Goal: Task Accomplishment & Management: Complete application form

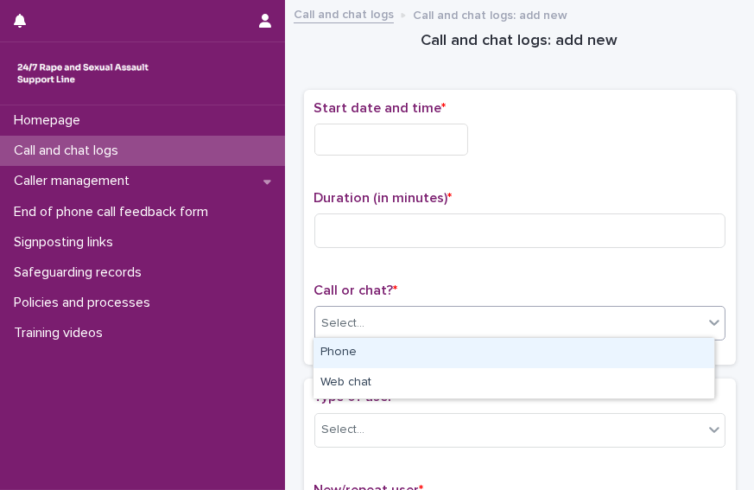
click at [496, 321] on div "Select..." at bounding box center [509, 323] width 388 height 28
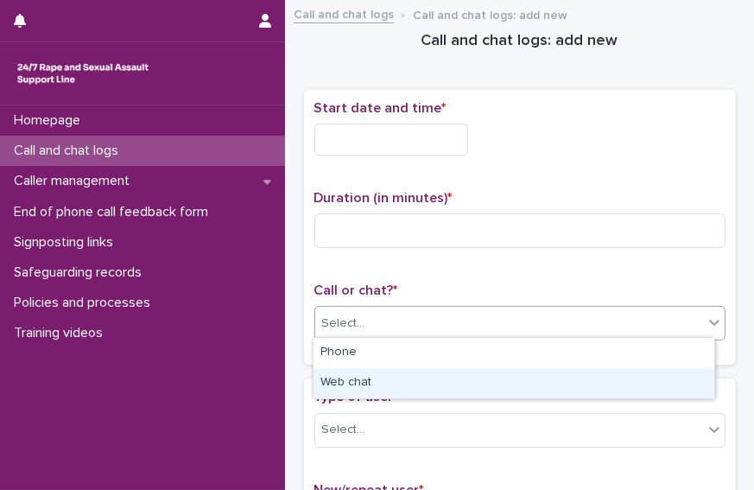
click at [436, 381] on div "Web chat" at bounding box center [513, 383] width 401 height 30
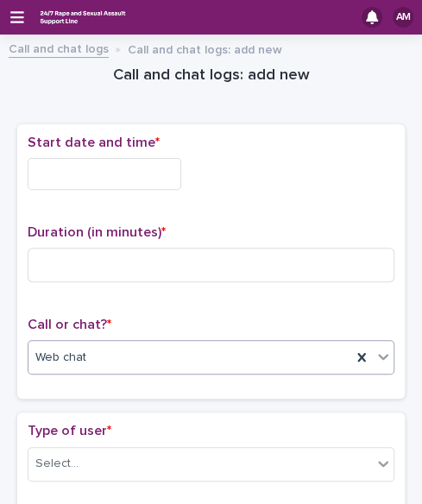
click at [116, 174] on input "text" at bounding box center [105, 174] width 154 height 32
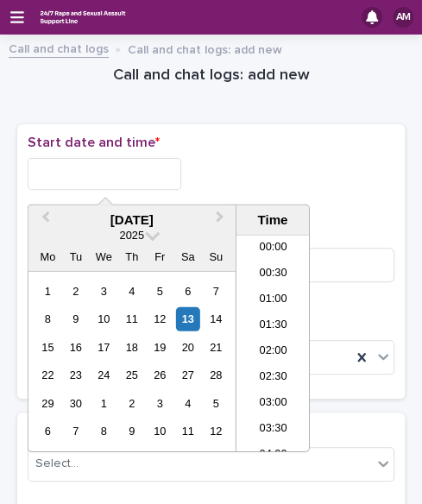
scroll to position [1027, 0]
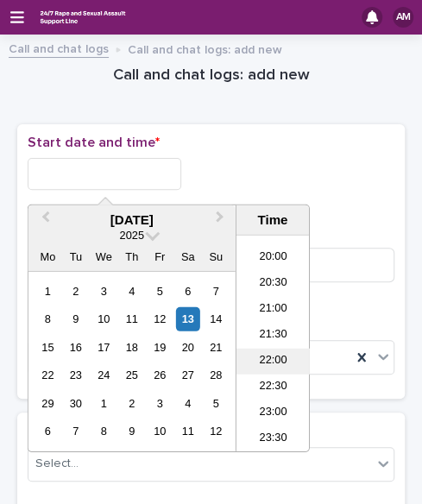
click at [270, 364] on li "22:00" at bounding box center [273, 362] width 73 height 26
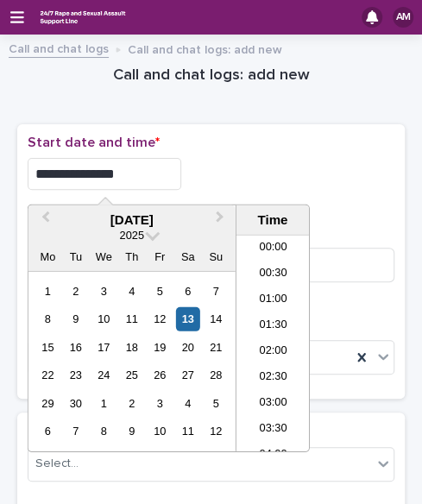
click at [132, 178] on input "**********" at bounding box center [105, 174] width 154 height 32
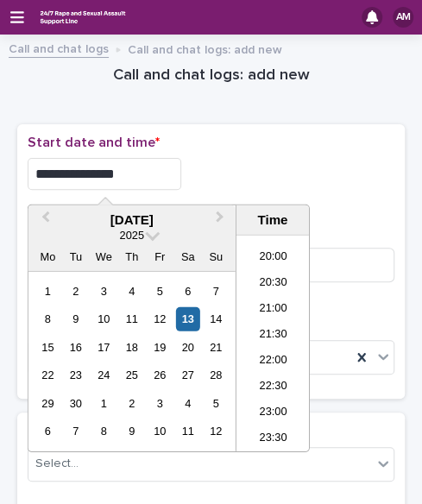
type input "**********"
click at [251, 162] on div "**********" at bounding box center [211, 174] width 367 height 32
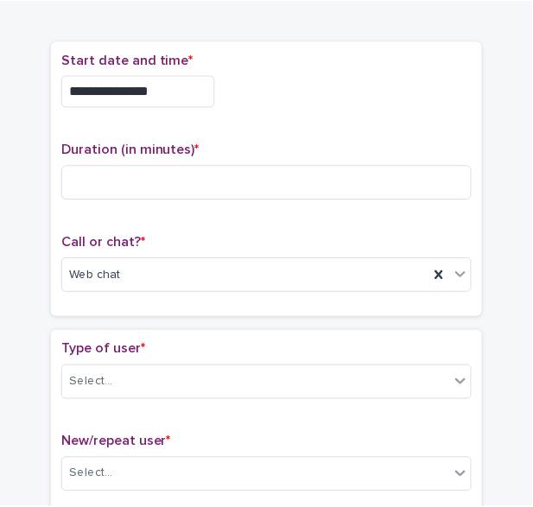
scroll to position [98, 0]
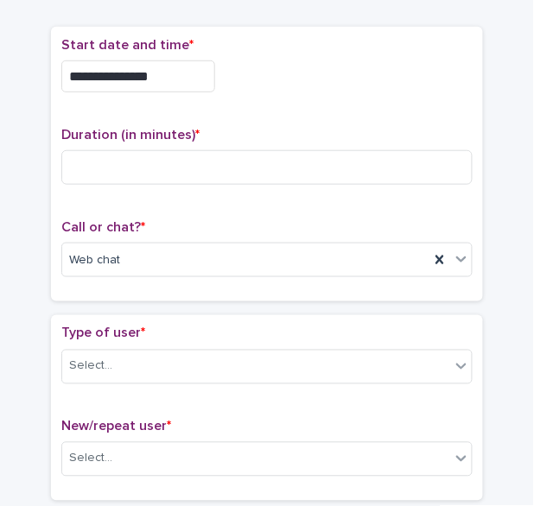
click at [175, 93] on div "**********" at bounding box center [266, 71] width 411 height 69
click at [168, 358] on div "Select..." at bounding box center [256, 366] width 388 height 28
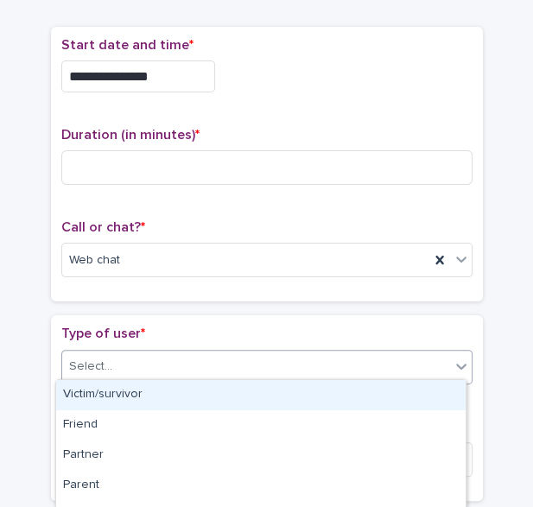
click at [155, 389] on div "Victim/survivor" at bounding box center [260, 395] width 409 height 30
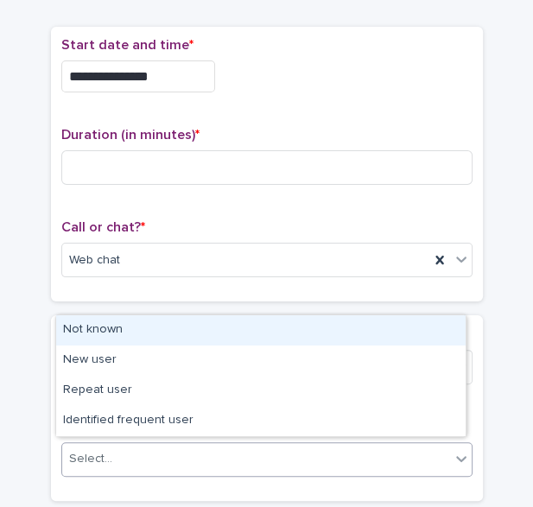
click at [158, 454] on div "Select..." at bounding box center [256, 459] width 388 height 28
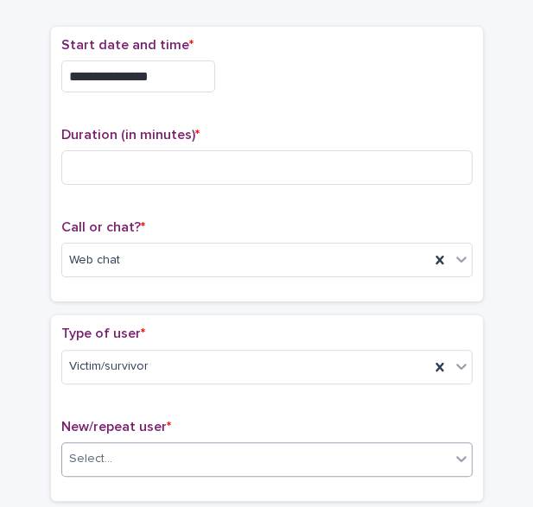
click at [231, 447] on div "Select..." at bounding box center [256, 459] width 388 height 28
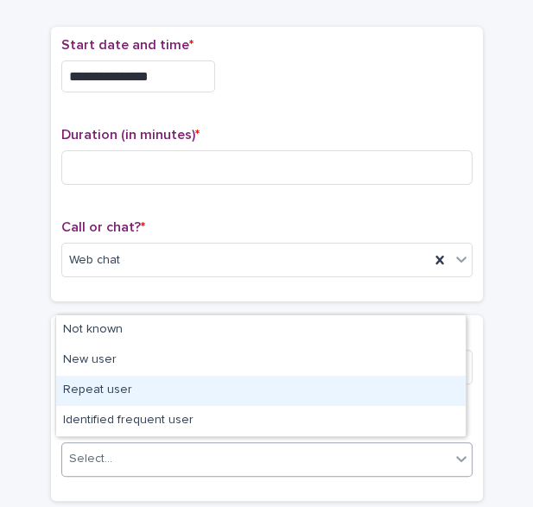
click at [163, 401] on div "Repeat user" at bounding box center [260, 391] width 409 height 30
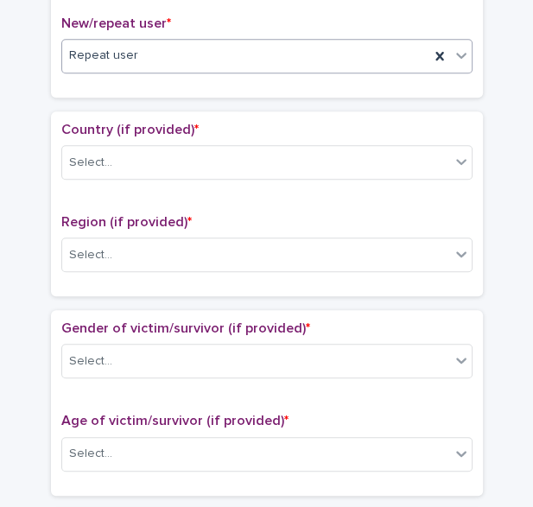
scroll to position [509, 0]
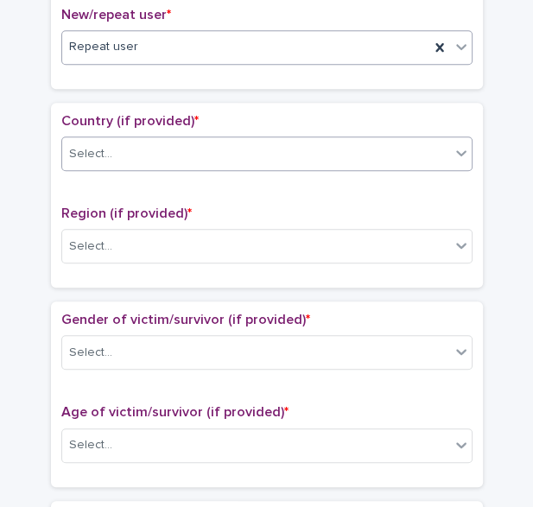
click at [391, 142] on div "Select..." at bounding box center [256, 154] width 388 height 28
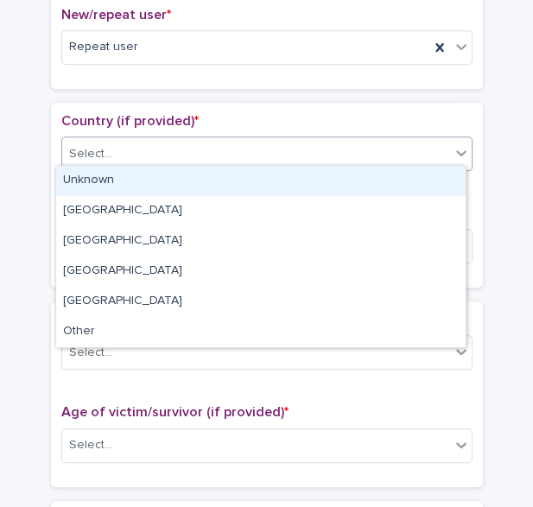
click at [336, 183] on div "Unknown" at bounding box center [260, 181] width 409 height 30
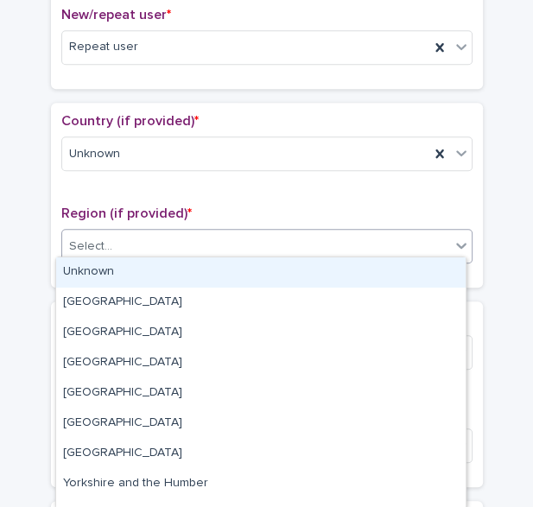
click at [314, 232] on div "Select..." at bounding box center [256, 246] width 388 height 28
click at [285, 268] on div "Unknown" at bounding box center [260, 272] width 409 height 30
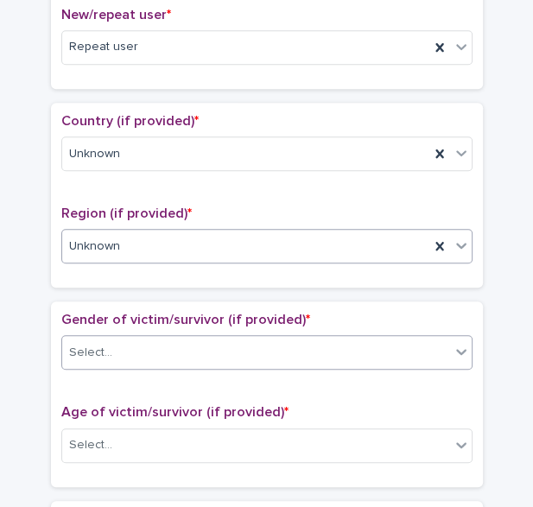
click at [335, 338] on div "Select..." at bounding box center [256, 352] width 388 height 28
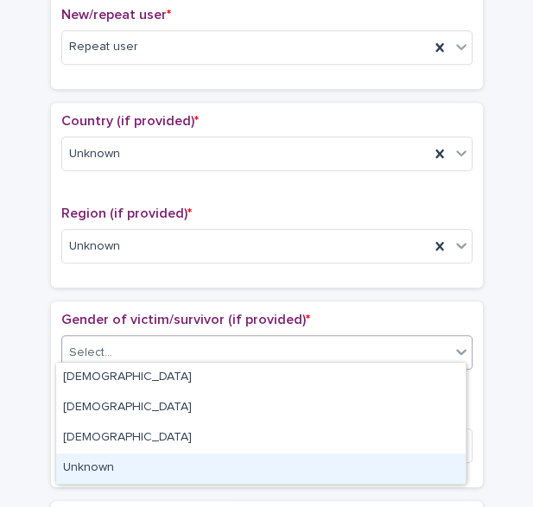
click at [219, 463] on div "Unknown" at bounding box center [260, 468] width 409 height 30
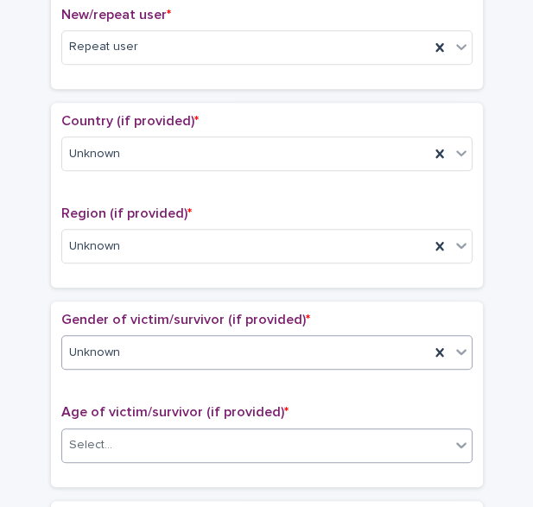
click at [212, 443] on div "Select..." at bounding box center [256, 445] width 388 height 28
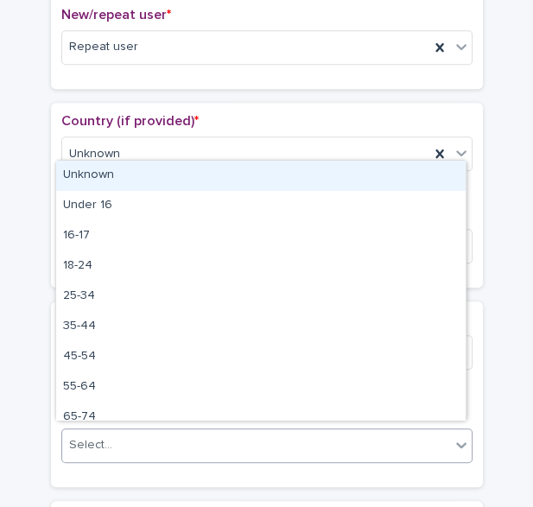
click at [185, 180] on div "Unknown" at bounding box center [260, 176] width 409 height 30
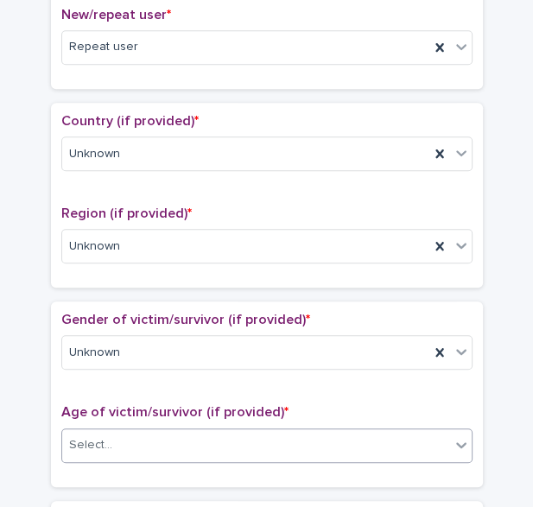
click at [185, 180] on div "Country (if provided) * Unknown Region (if provided) * Unknown" at bounding box center [266, 195] width 411 height 164
click at [501, 212] on div "**********" at bounding box center [266, 409] width 498 height 1749
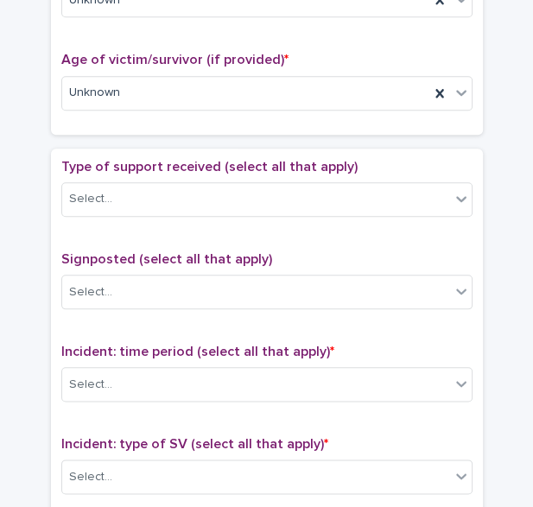
scroll to position [870, 0]
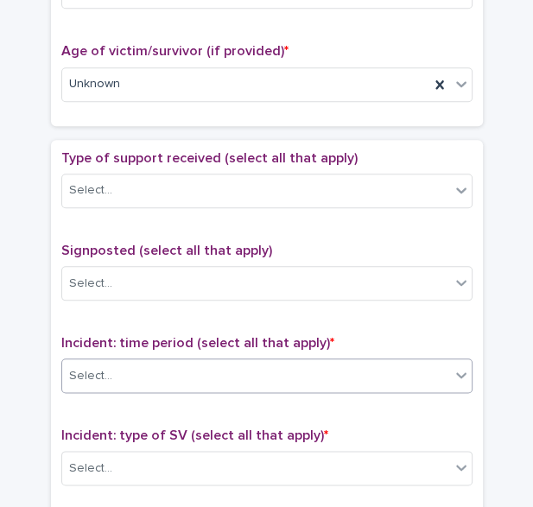
click at [391, 362] on div "Select..." at bounding box center [256, 376] width 388 height 28
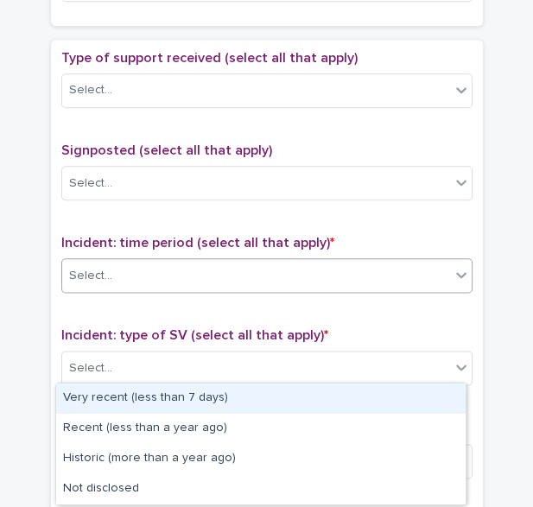
scroll to position [998, 0]
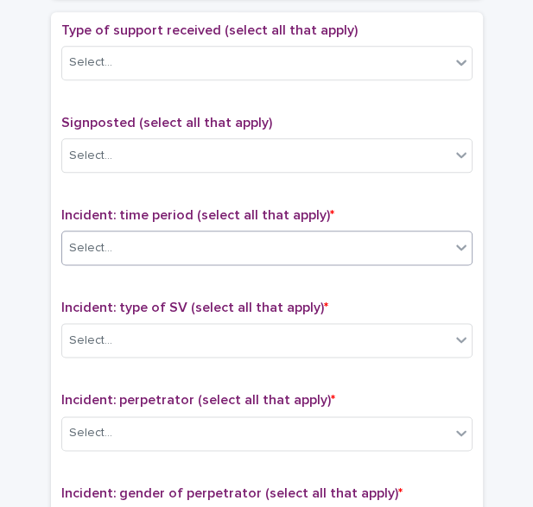
click at [428, 238] on div "Select..." at bounding box center [256, 248] width 388 height 28
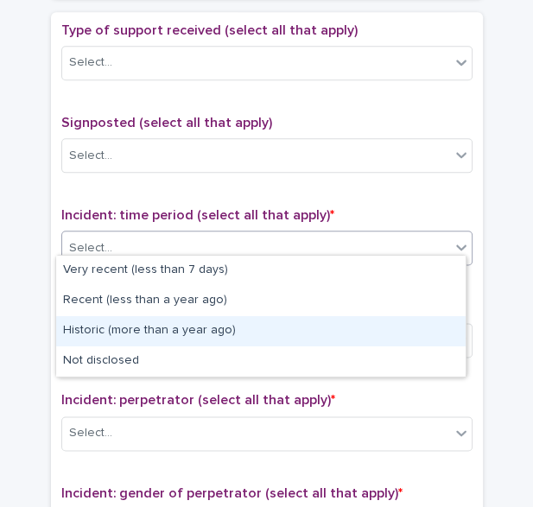
click at [329, 331] on div "Historic (more than a year ago)" at bounding box center [260, 331] width 409 height 30
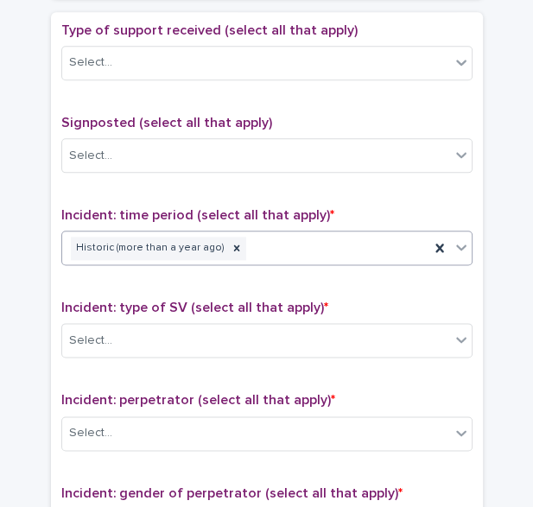
click at [338, 241] on div "Historic (more than a year ago)" at bounding box center [245, 248] width 367 height 30
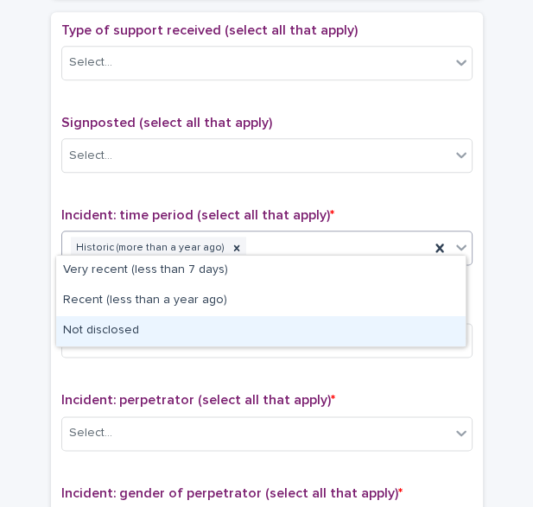
click at [278, 336] on div "Not disclosed" at bounding box center [260, 331] width 409 height 30
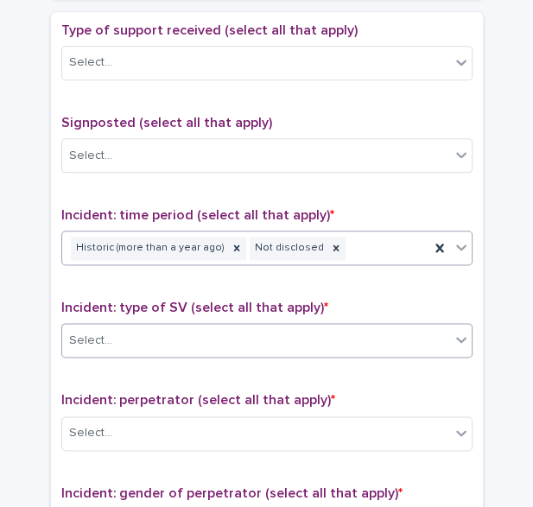
click at [264, 326] on div "Select..." at bounding box center [256, 340] width 388 height 28
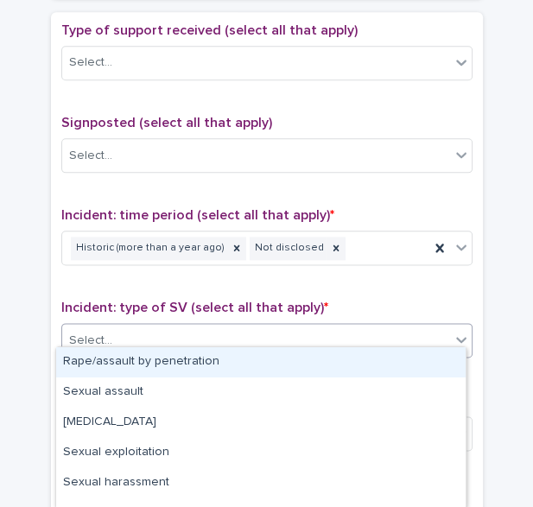
click at [210, 364] on div "Rape/assault by penetration" at bounding box center [260, 362] width 409 height 30
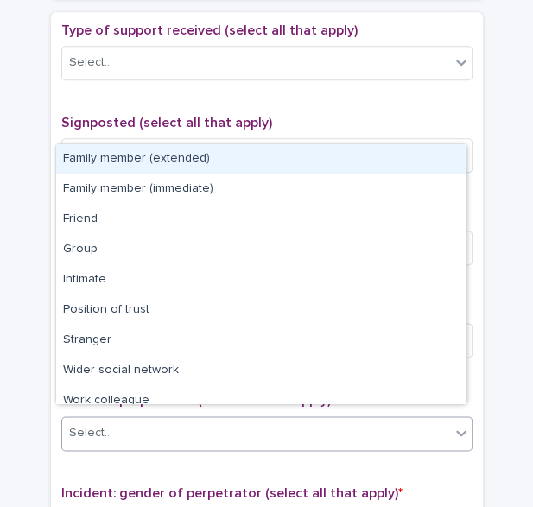
click at [243, 421] on div "Select..." at bounding box center [256, 433] width 388 height 28
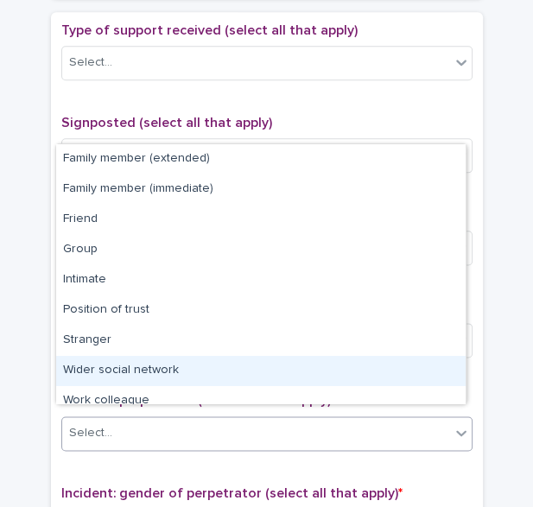
scroll to position [73, 0]
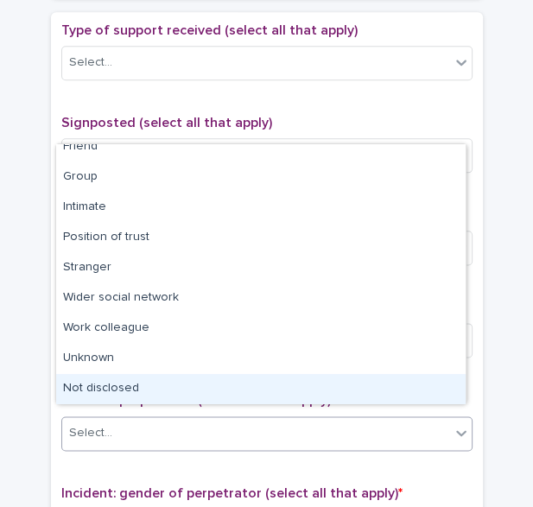
click at [413, 383] on div "Not disclosed" at bounding box center [260, 389] width 409 height 30
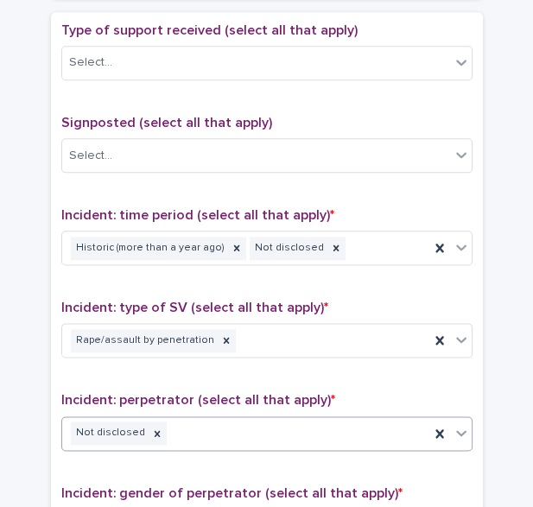
scroll to position [1332, 0]
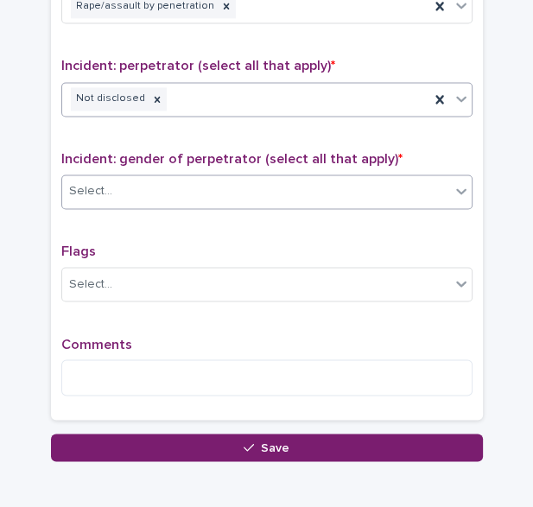
click at [333, 196] on body "**********" at bounding box center [266, 253] width 533 height 507
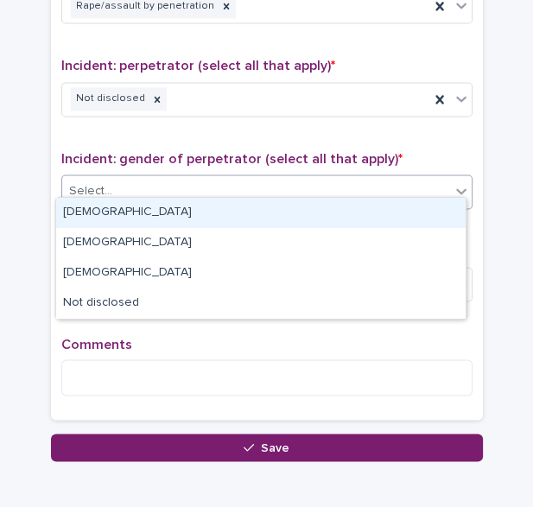
click at [313, 218] on div "Male" at bounding box center [260, 213] width 409 height 30
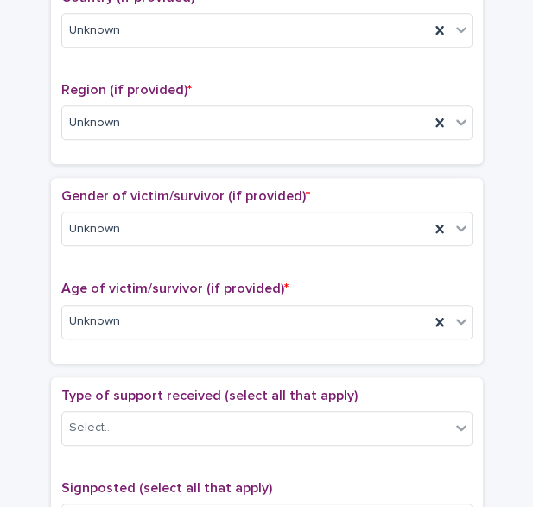
scroll to position [0, 0]
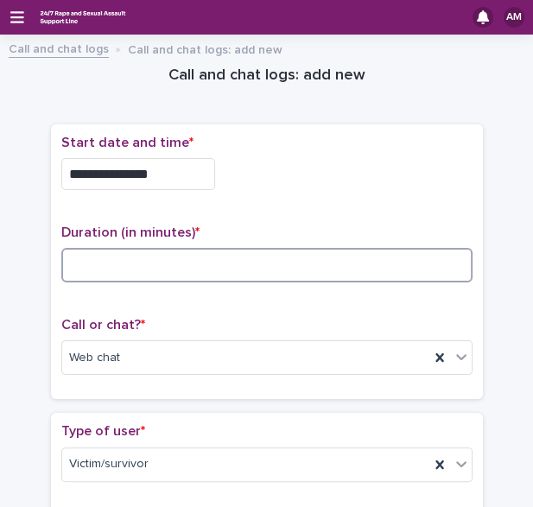
click at [176, 258] on input at bounding box center [266, 265] width 411 height 35
type input "**"
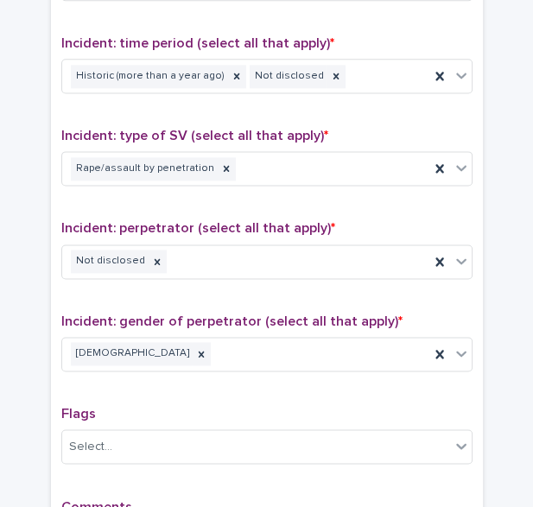
scroll to position [1408, 0]
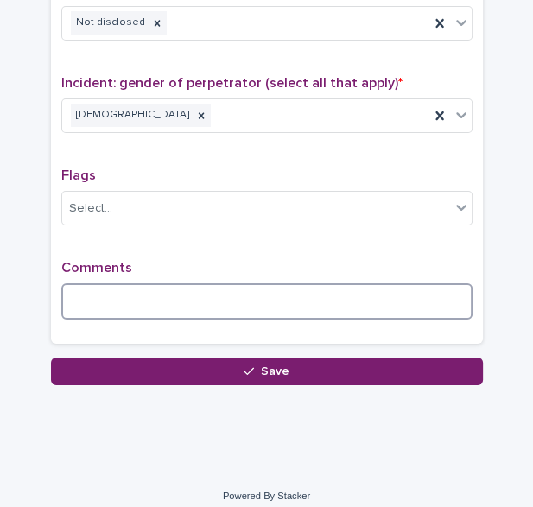
click at [213, 283] on textarea at bounding box center [266, 301] width 411 height 36
type textarea "*"
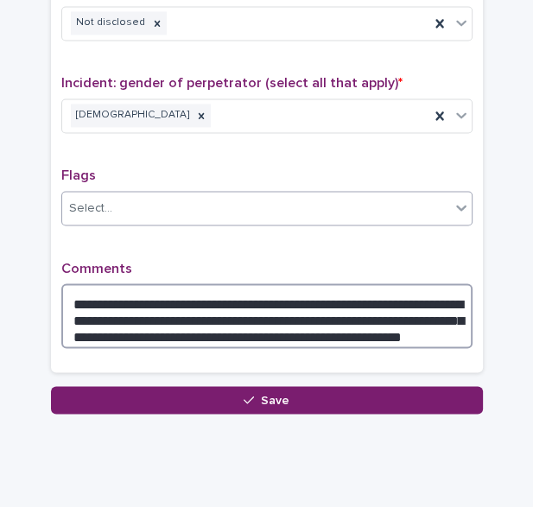
type textarea "**********"
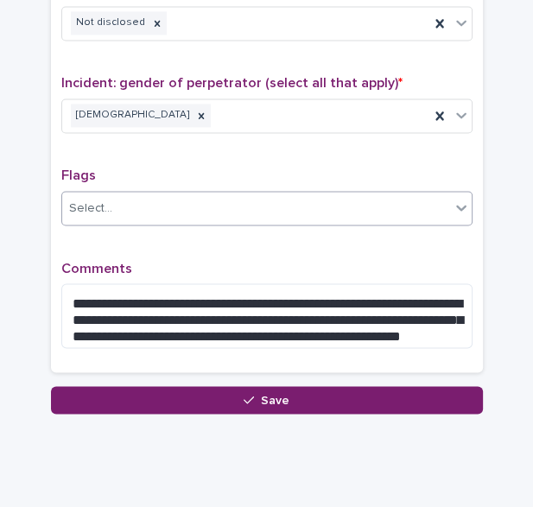
click at [331, 194] on div "Select..." at bounding box center [256, 208] width 388 height 28
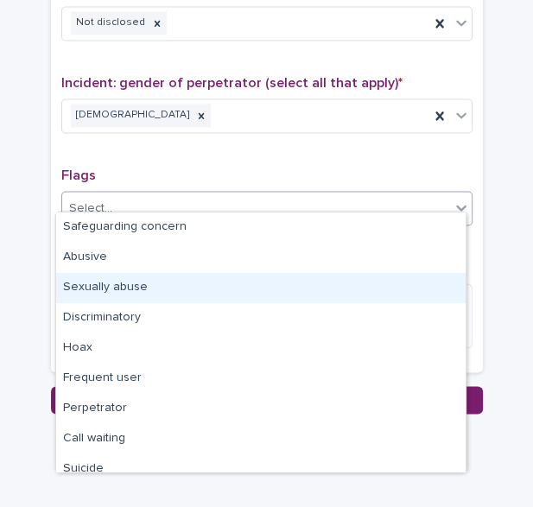
click at [288, 288] on div "Sexually abuse" at bounding box center [260, 288] width 409 height 30
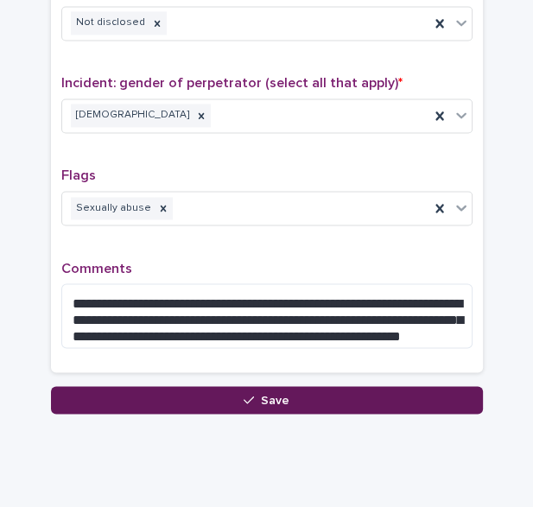
click at [292, 399] on button "Save" at bounding box center [267, 400] width 432 height 28
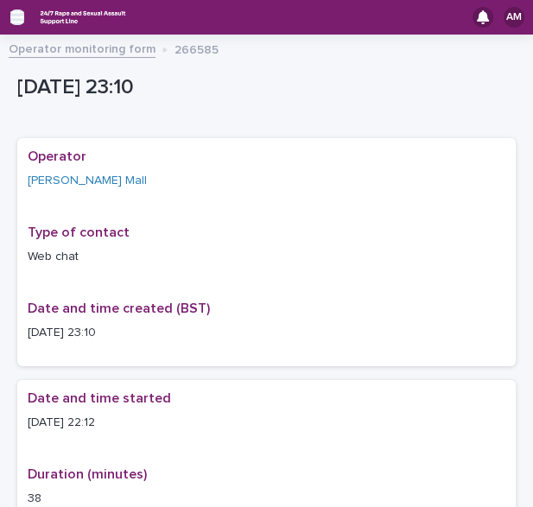
click at [19, 18] on icon "button" at bounding box center [17, 17] width 14 height 16
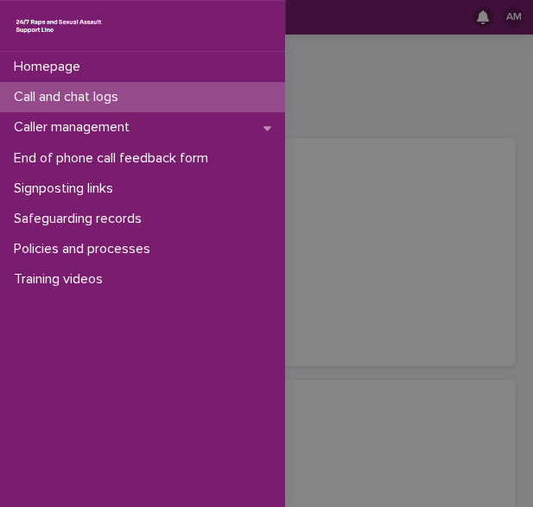
click at [66, 109] on div "Call and chat logs" at bounding box center [142, 97] width 285 height 30
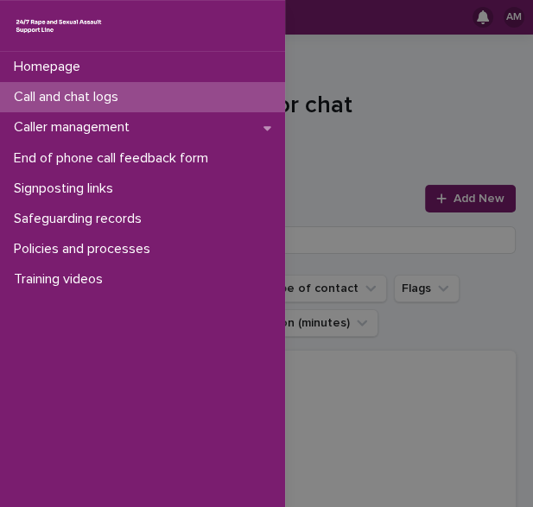
click at [395, 142] on div "Homepage Call and chat logs Caller management End of phone call feedback form S…" at bounding box center [266, 253] width 533 height 507
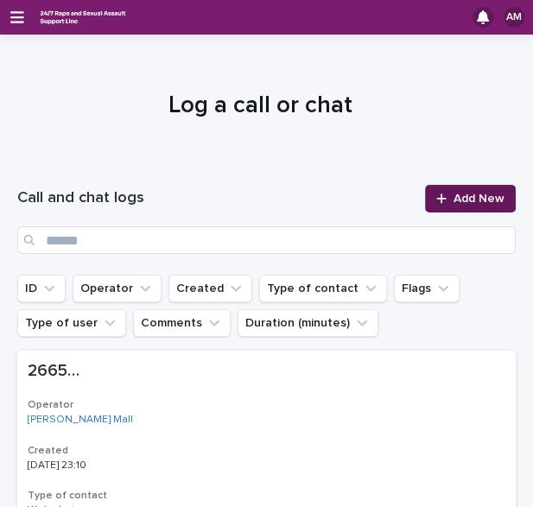
click at [483, 208] on link "Add New" at bounding box center [470, 199] width 91 height 28
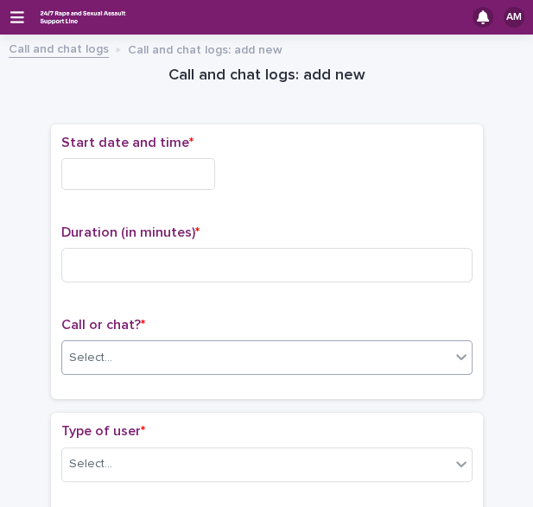
click at [175, 344] on div "Select..." at bounding box center [256, 358] width 388 height 28
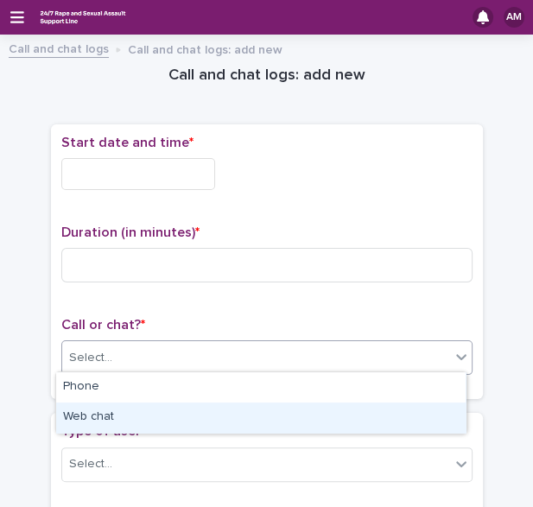
click at [130, 424] on div "Web chat" at bounding box center [260, 417] width 409 height 30
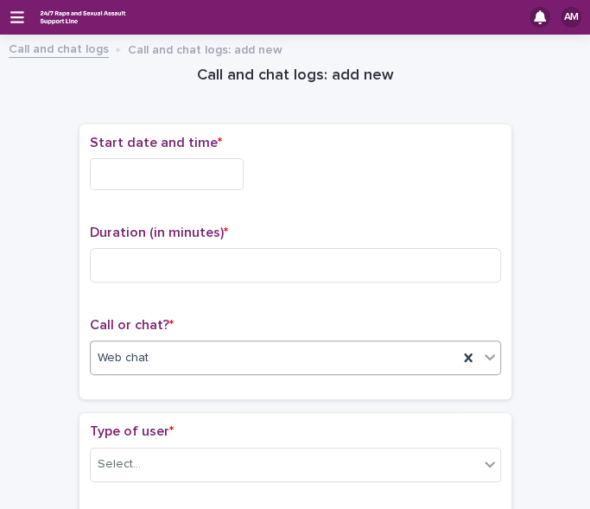
click at [209, 185] on input "text" at bounding box center [167, 174] width 154 height 32
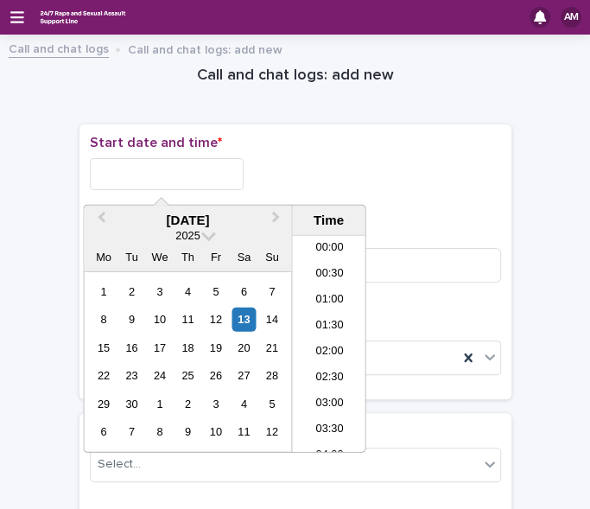
scroll to position [1027, 0]
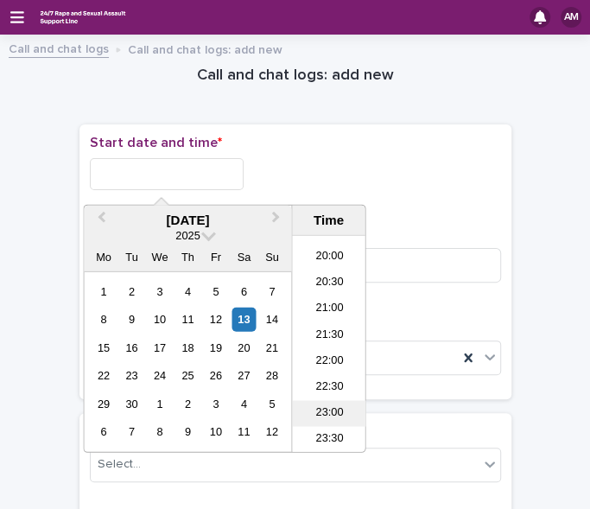
click at [337, 407] on li "23:00" at bounding box center [328, 414] width 73 height 26
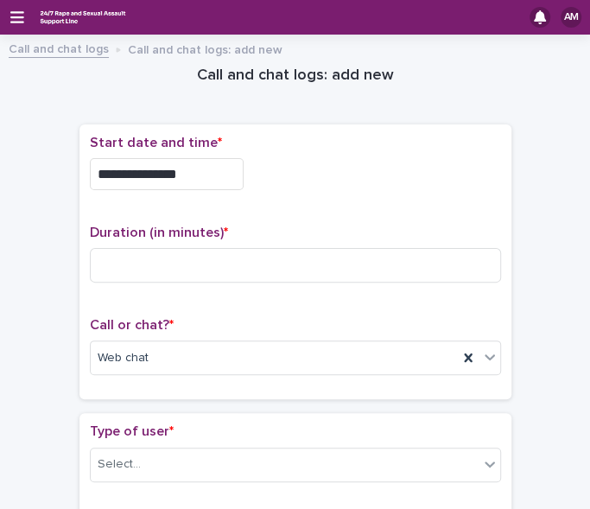
click at [199, 173] on input "**********" at bounding box center [167, 174] width 154 height 32
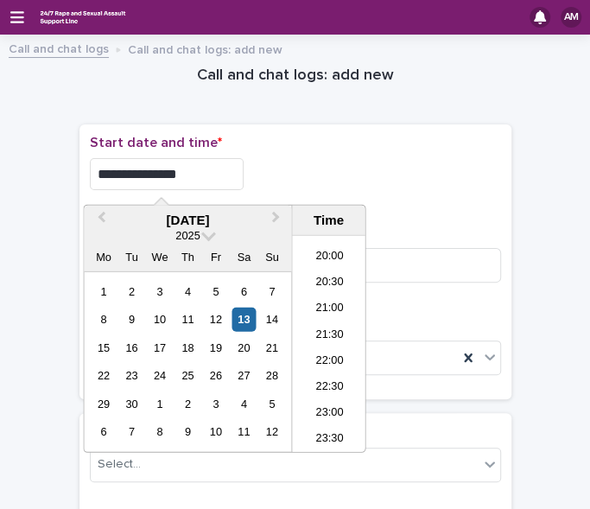
type input "**********"
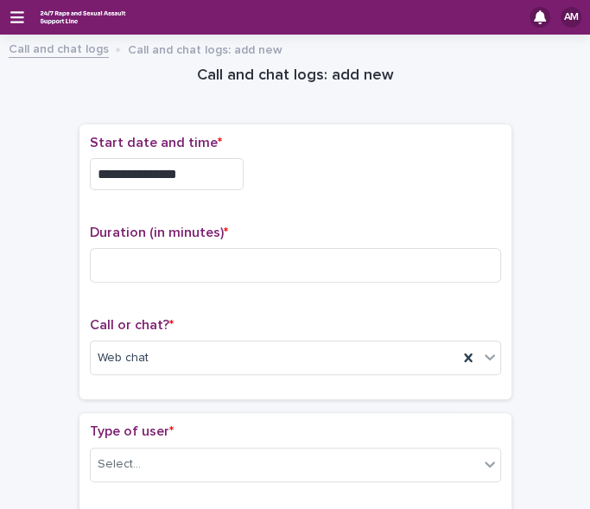
click at [391, 187] on div "**********" at bounding box center [295, 169] width 411 height 69
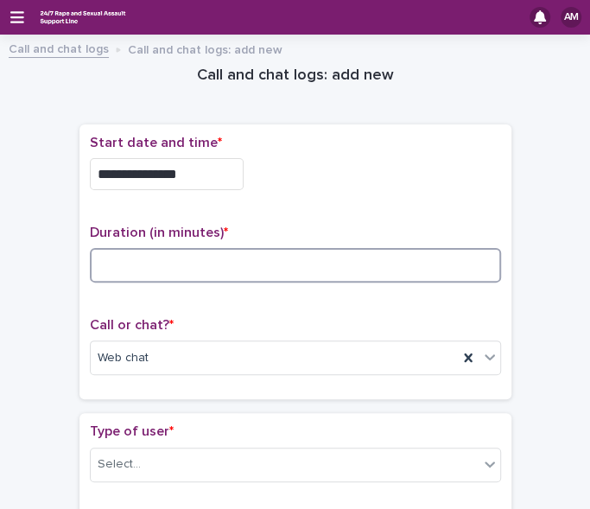
click at [269, 256] on input at bounding box center [295, 265] width 411 height 35
type input "*"
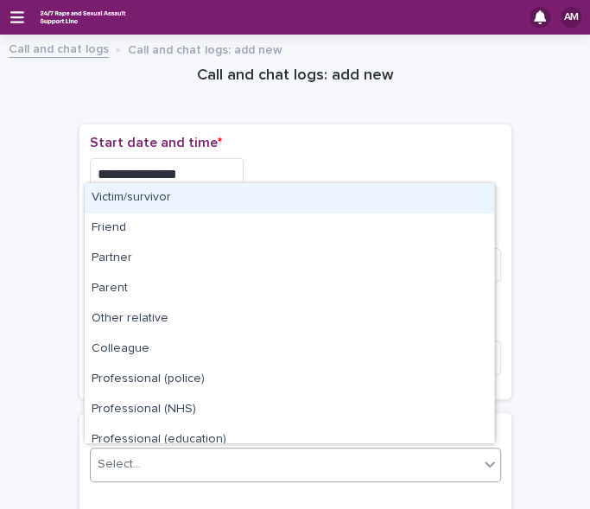
click at [370, 464] on div "Select..." at bounding box center [285, 464] width 388 height 28
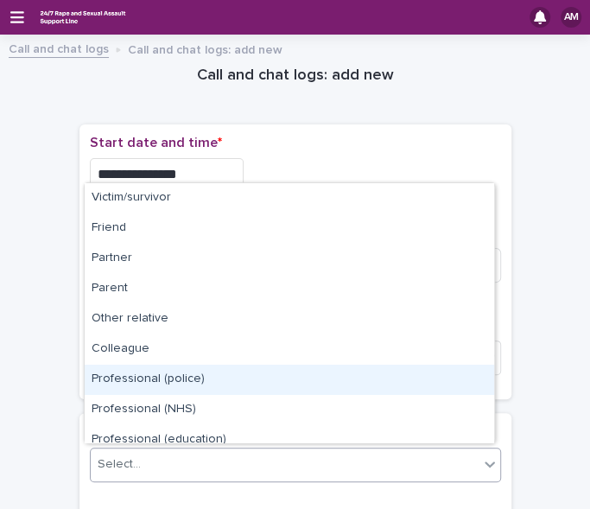
scroll to position [193, 0]
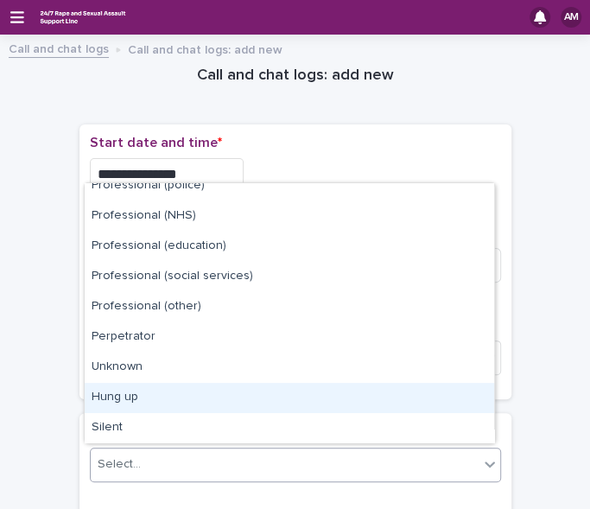
click at [449, 383] on div "Hung up" at bounding box center [289, 398] width 409 height 30
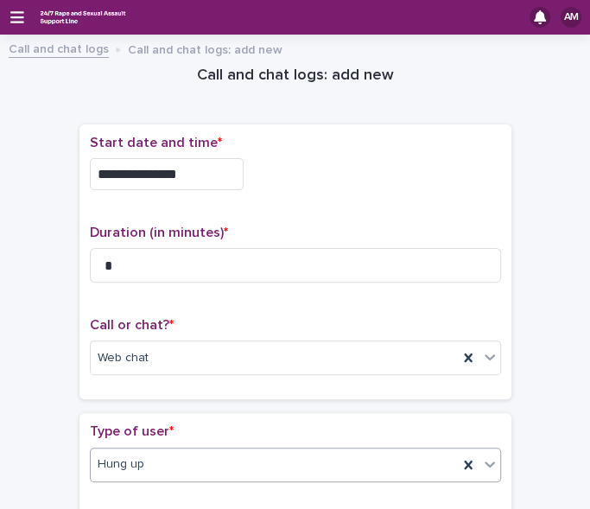
scroll to position [369, 0]
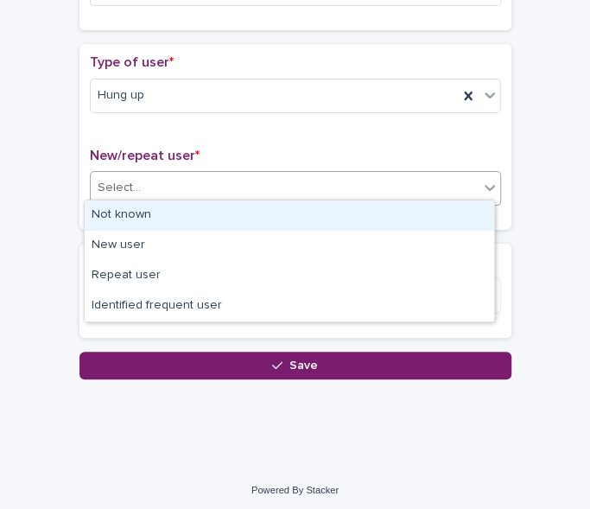
click at [446, 177] on div "Select..." at bounding box center [285, 188] width 388 height 28
click at [401, 206] on div "Not known" at bounding box center [289, 215] width 409 height 30
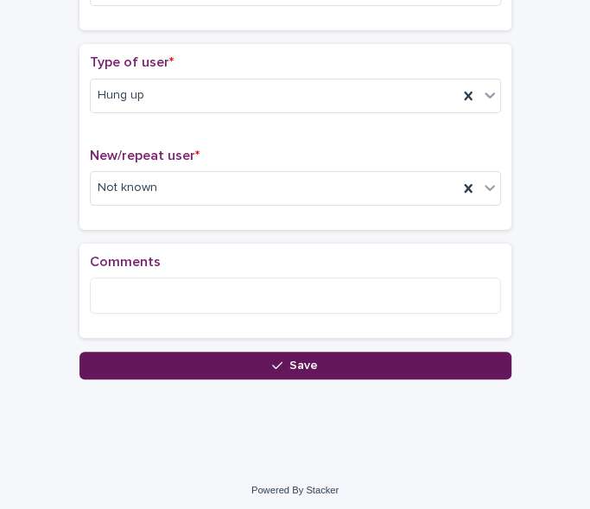
click at [338, 358] on button "Save" at bounding box center [295, 365] width 432 height 28
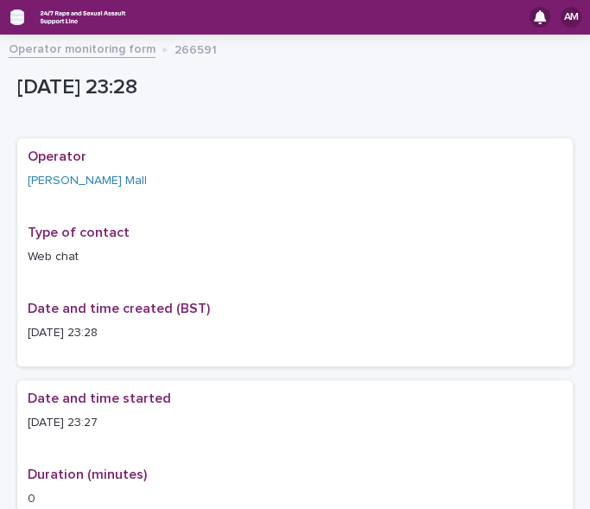
click at [14, 19] on icon "button" at bounding box center [17, 17] width 14 height 16
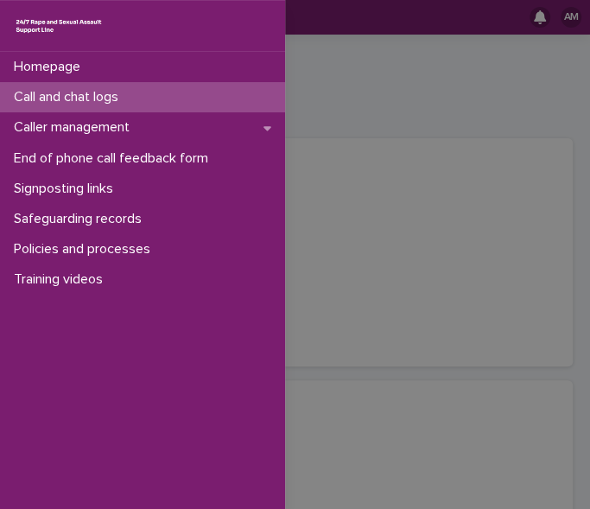
click at [90, 95] on p "Call and chat logs" at bounding box center [69, 97] width 125 height 16
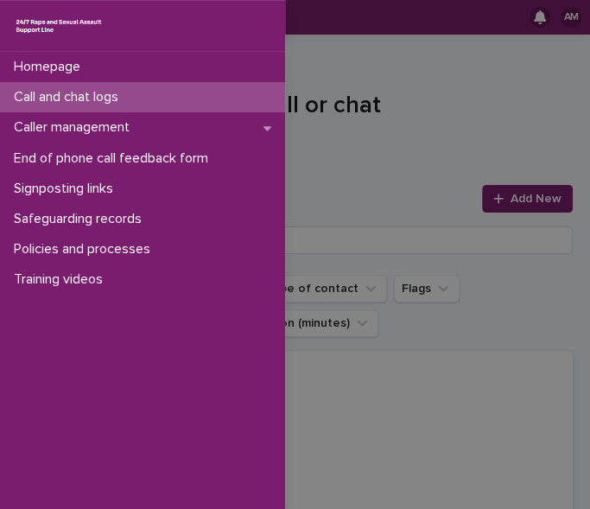
click at [439, 185] on div "Homepage Call and chat logs Caller management End of phone call feedback form S…" at bounding box center [295, 254] width 590 height 509
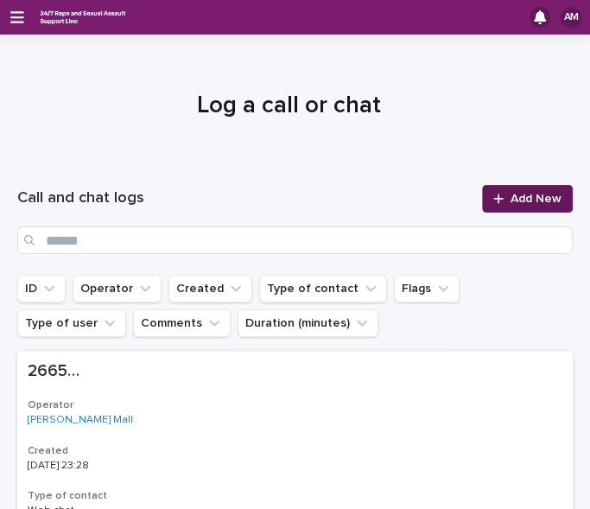
click at [493, 199] on icon at bounding box center [497, 197] width 9 height 9
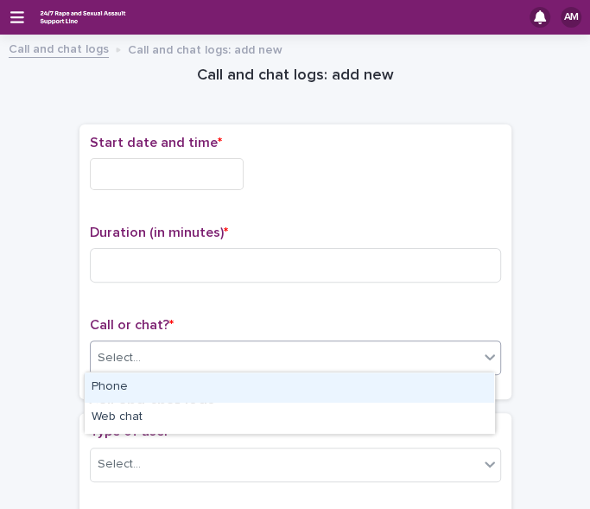
click at [263, 354] on div "Select..." at bounding box center [285, 358] width 388 height 28
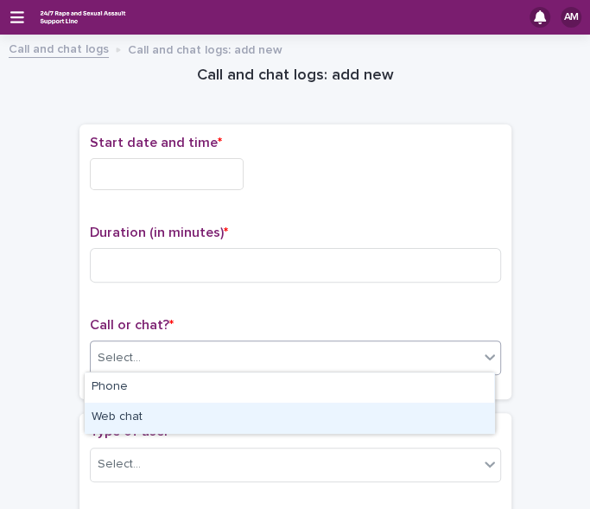
click at [248, 411] on div "Web chat" at bounding box center [289, 417] width 409 height 30
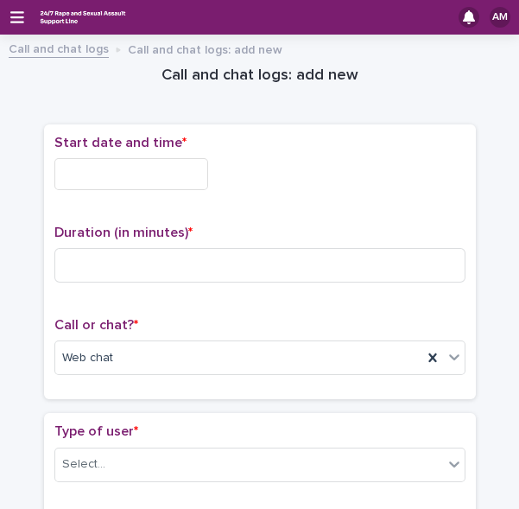
click at [103, 142] on span "Start date and time *" at bounding box center [120, 143] width 132 height 14
click at [104, 178] on input "text" at bounding box center [131, 174] width 154 height 32
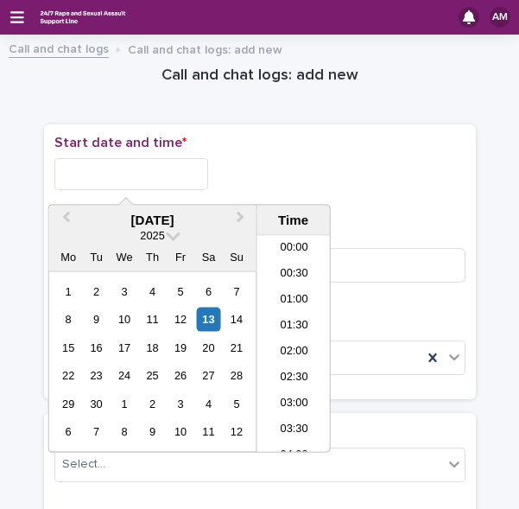
scroll to position [1027, 0]
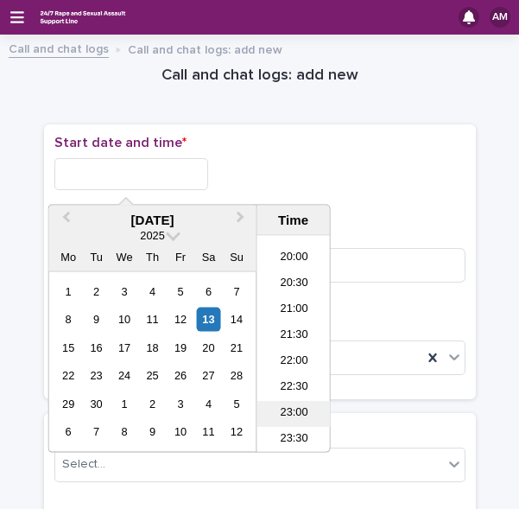
click at [288, 407] on li "23:00" at bounding box center [293, 414] width 73 height 26
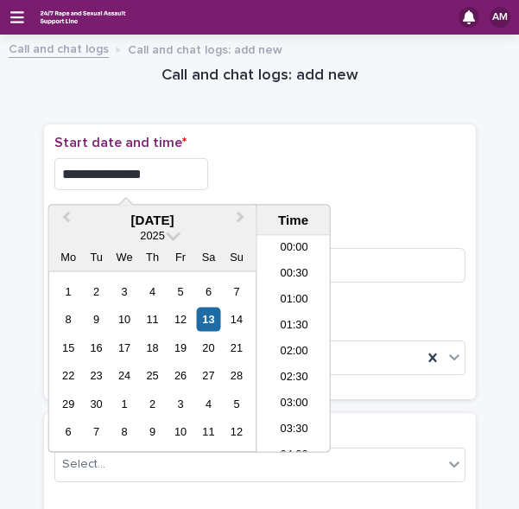
click at [167, 178] on input "**********" at bounding box center [131, 174] width 154 height 32
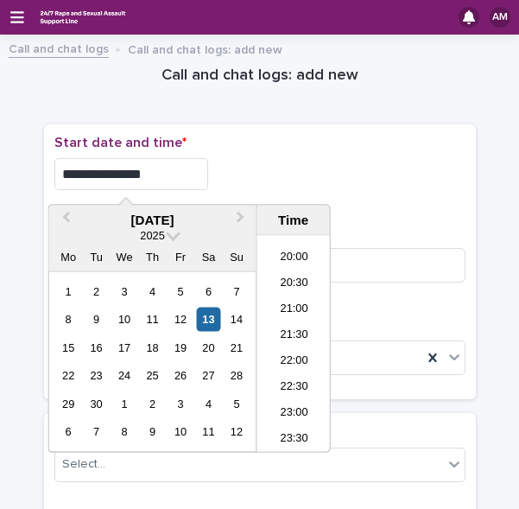
type input "**********"
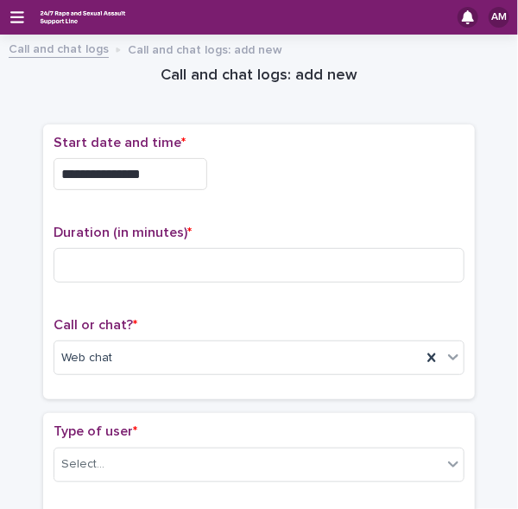
click at [286, 146] on p "Start date and time *" at bounding box center [259, 143] width 411 height 16
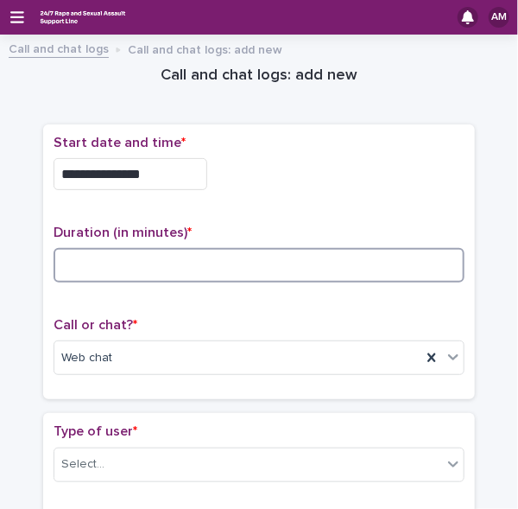
click at [227, 261] on input at bounding box center [259, 265] width 411 height 35
type input "*"
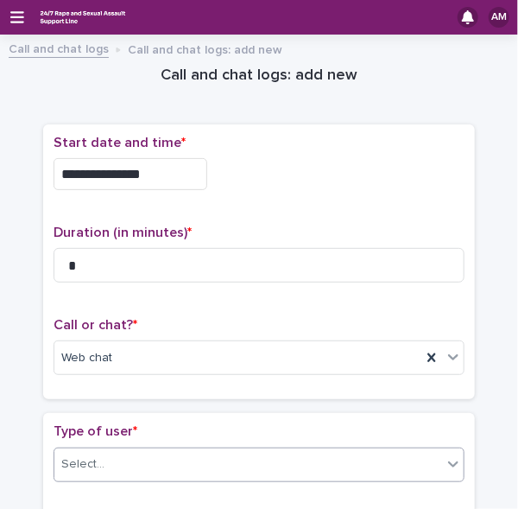
click at [289, 447] on div "Select..." at bounding box center [259, 464] width 411 height 35
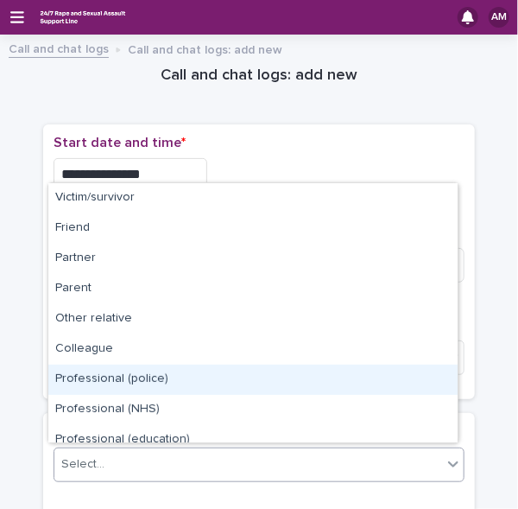
scroll to position [193, 0]
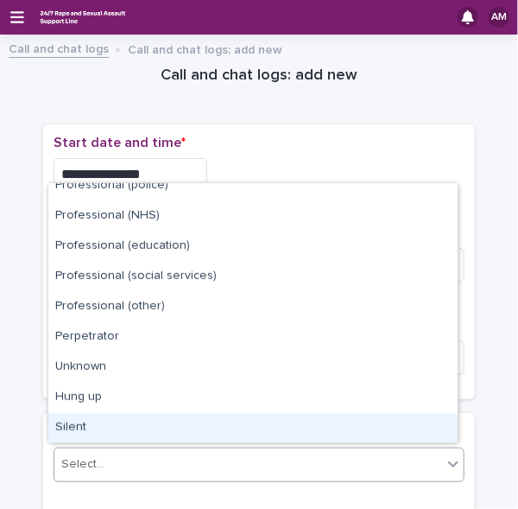
click at [395, 425] on div "Silent" at bounding box center [252, 428] width 409 height 30
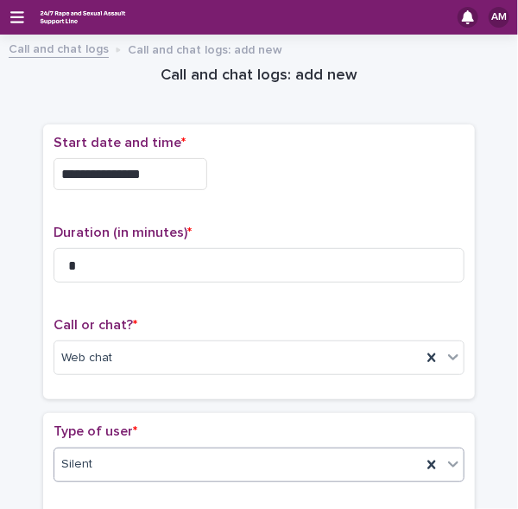
scroll to position [369, 0]
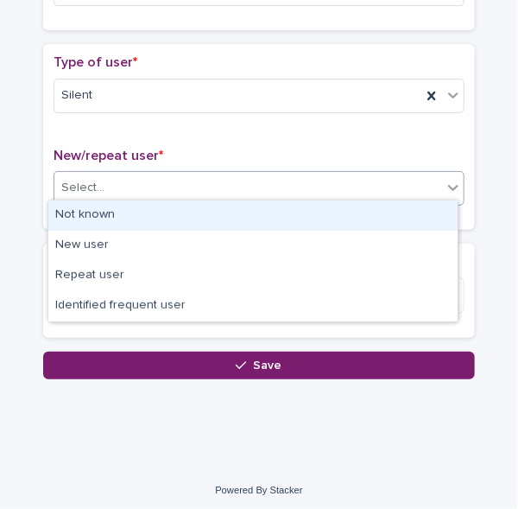
click at [372, 191] on div "Select..." at bounding box center [248, 188] width 388 height 28
click at [356, 204] on div "Not known" at bounding box center [252, 215] width 409 height 30
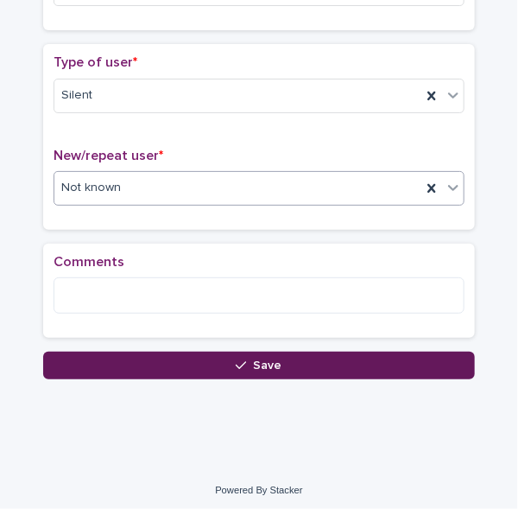
click at [348, 368] on button "Save" at bounding box center [259, 365] width 432 height 28
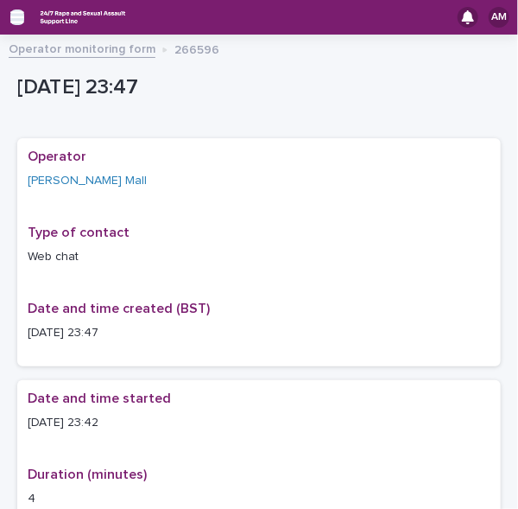
click at [17, 22] on icon "button" at bounding box center [17, 17] width 14 height 12
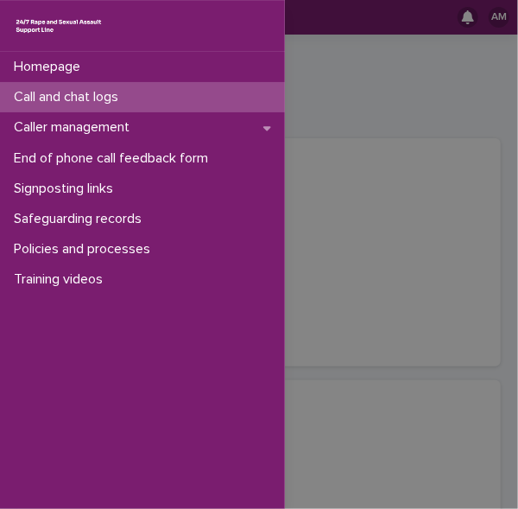
click at [72, 94] on p "Call and chat logs" at bounding box center [69, 97] width 125 height 16
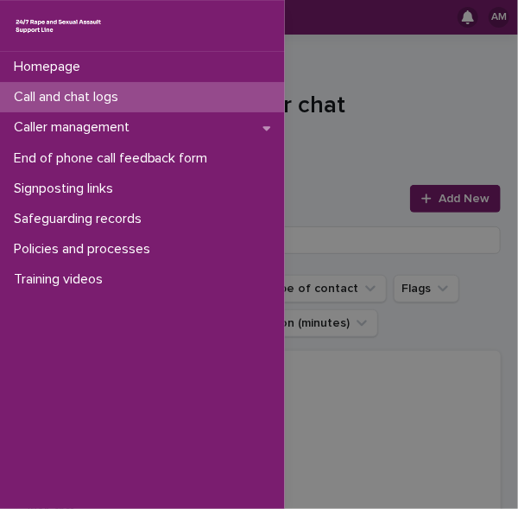
click at [431, 98] on div "Homepage Call and chat logs Caller management End of phone call feedback form S…" at bounding box center [259, 254] width 518 height 509
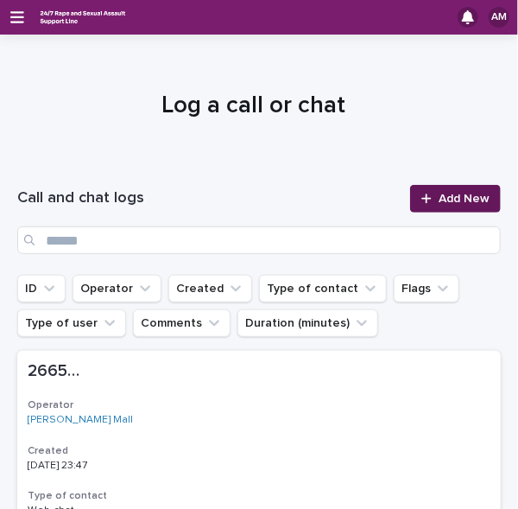
click at [447, 200] on span "Add New" at bounding box center [464, 199] width 51 height 12
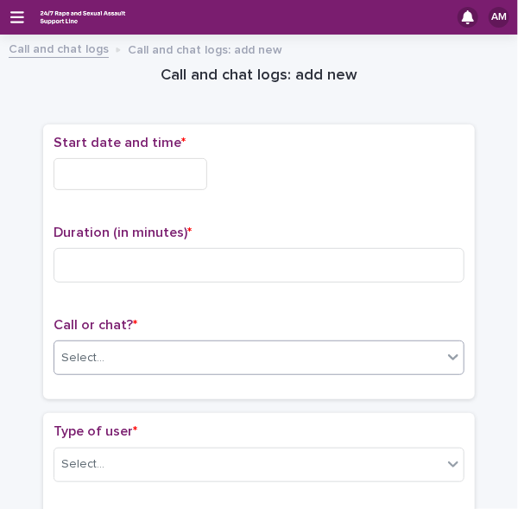
click at [223, 370] on body "AM Call and chat logs Call and chat logs: add new Loading... Saving… Loading...…" at bounding box center [259, 254] width 518 height 509
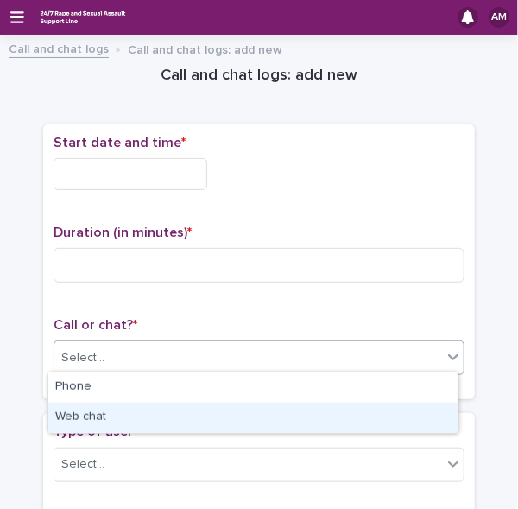
click at [199, 414] on div "Web chat" at bounding box center [252, 417] width 409 height 30
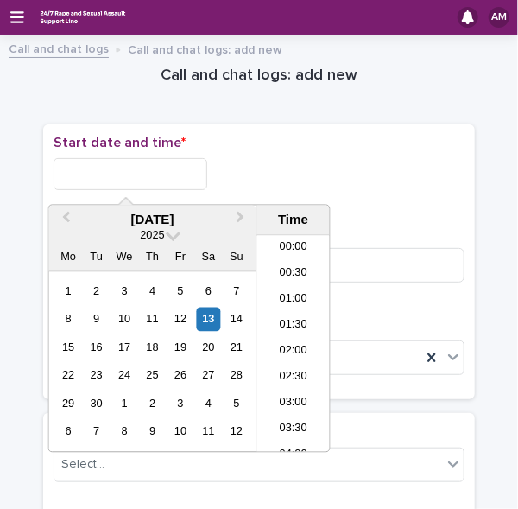
click at [132, 175] on input "text" at bounding box center [131, 174] width 154 height 32
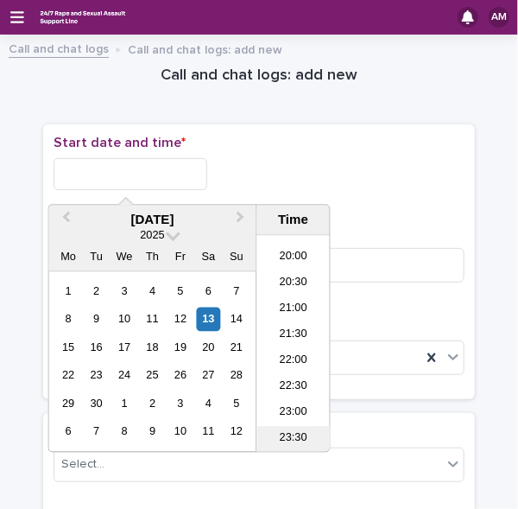
click at [288, 436] on li "23:30" at bounding box center [293, 440] width 73 height 26
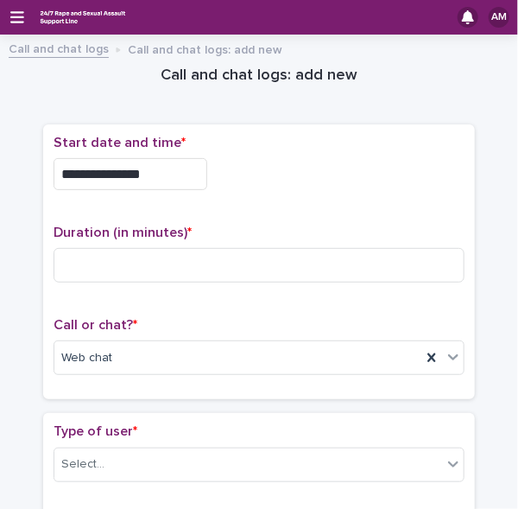
click at [171, 172] on input "**********" at bounding box center [131, 174] width 154 height 32
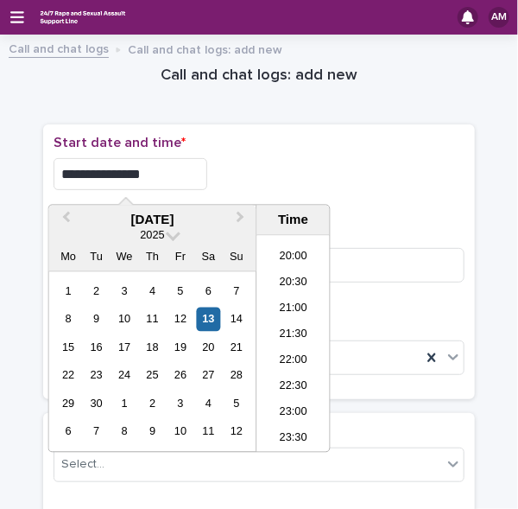
type input "**********"
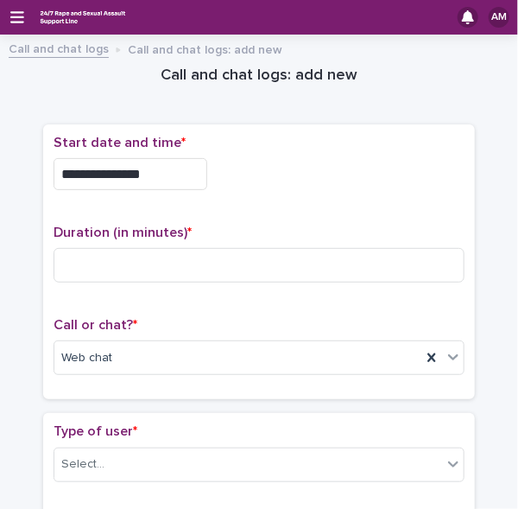
click at [262, 146] on p "Start date and time *" at bounding box center [259, 143] width 411 height 16
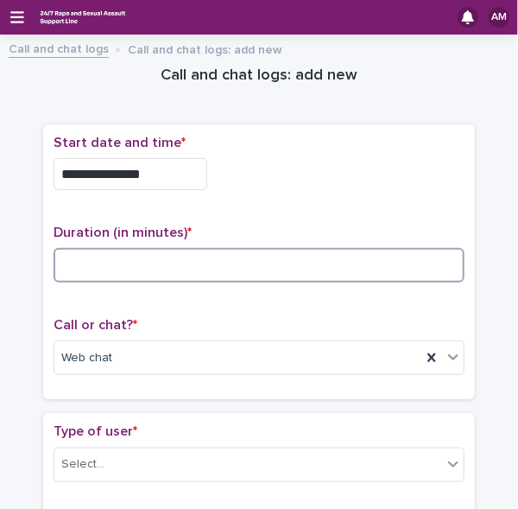
click at [104, 264] on input at bounding box center [259, 265] width 411 height 35
type input "*"
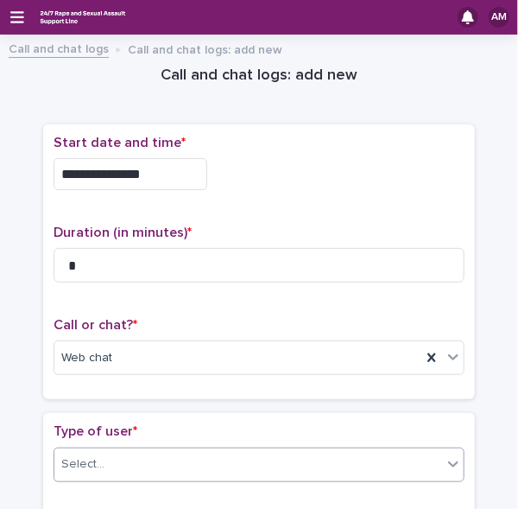
click at [208, 471] on div "Select..." at bounding box center [248, 464] width 388 height 28
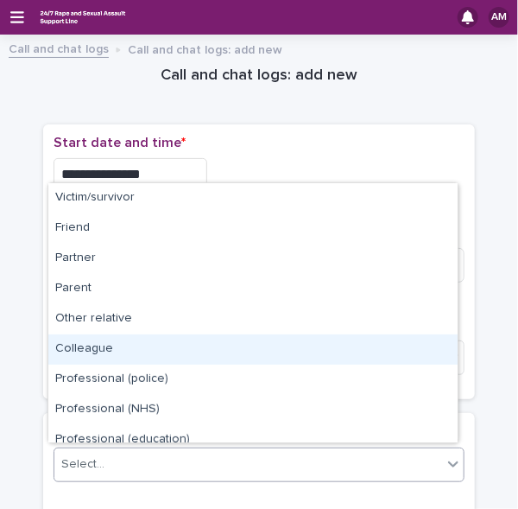
scroll to position [193, 0]
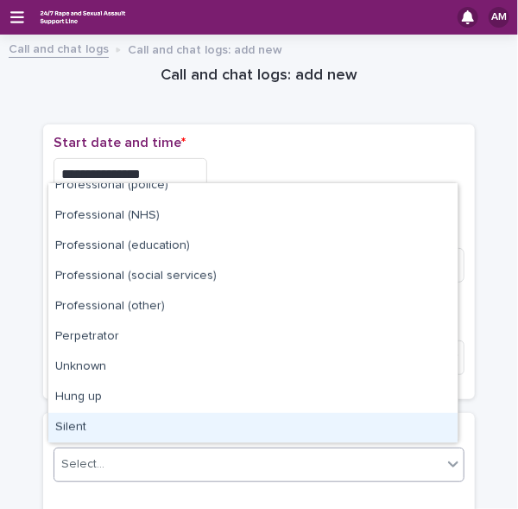
click at [408, 421] on div "Silent" at bounding box center [252, 428] width 409 height 30
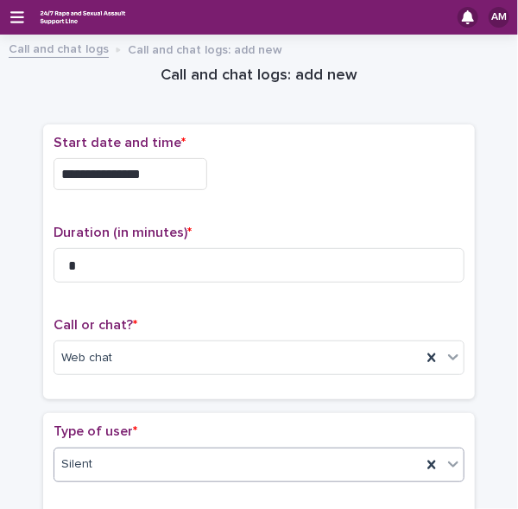
scroll to position [369, 0]
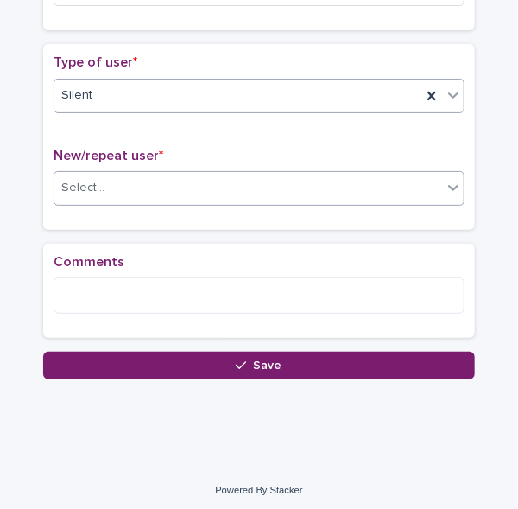
click at [414, 174] on div "Select..." at bounding box center [248, 188] width 388 height 28
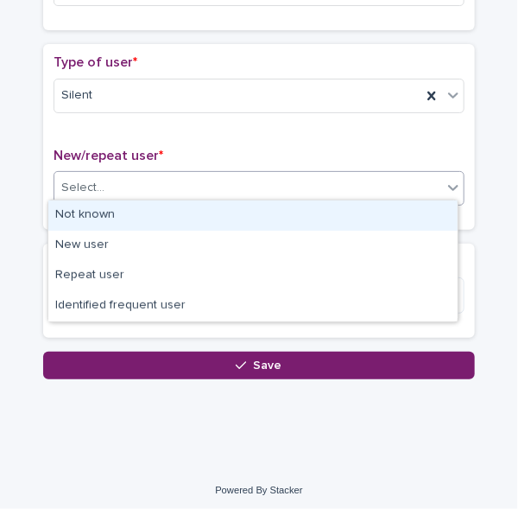
click at [347, 210] on div "Not known" at bounding box center [252, 215] width 409 height 30
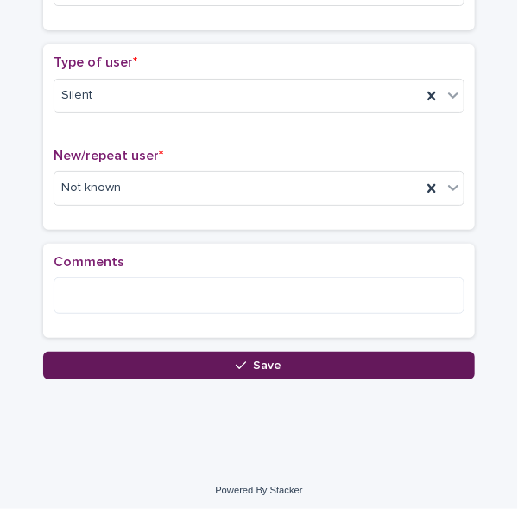
click at [164, 365] on button "Save" at bounding box center [259, 365] width 432 height 28
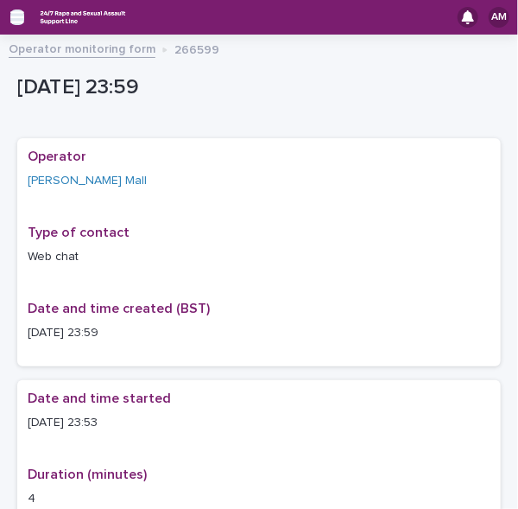
click at [17, 24] on icon "button" at bounding box center [17, 17] width 14 height 16
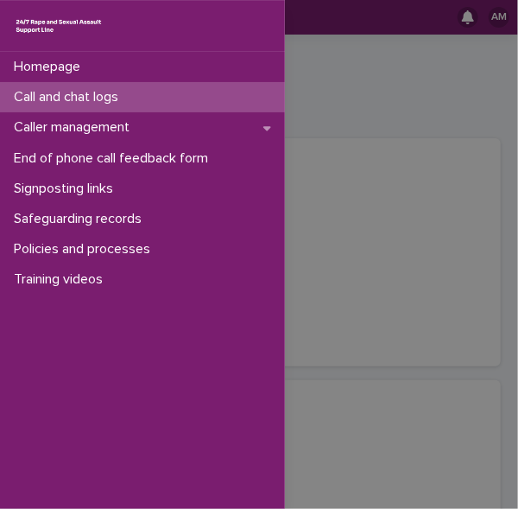
click at [74, 103] on p "Call and chat logs" at bounding box center [69, 97] width 125 height 16
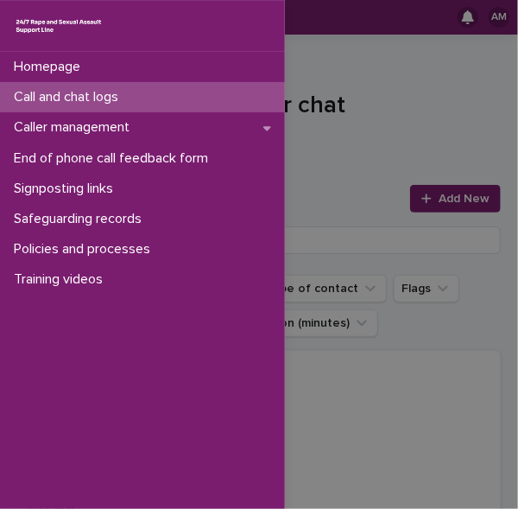
click at [459, 206] on div "Homepage Call and chat logs Caller management End of phone call feedback form S…" at bounding box center [259, 254] width 518 height 509
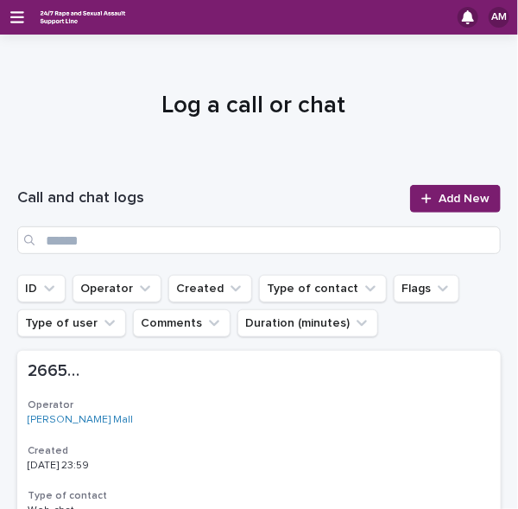
click at [459, 206] on link "Add New" at bounding box center [455, 199] width 91 height 28
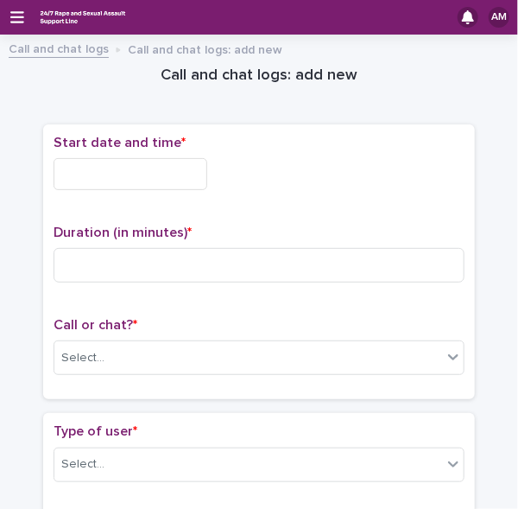
click at [459, 206] on div "Start date and time * Duration (in minutes) * Call or chat? * Select..." at bounding box center [259, 261] width 432 height 275
click at [351, 348] on div "Select..." at bounding box center [248, 358] width 388 height 28
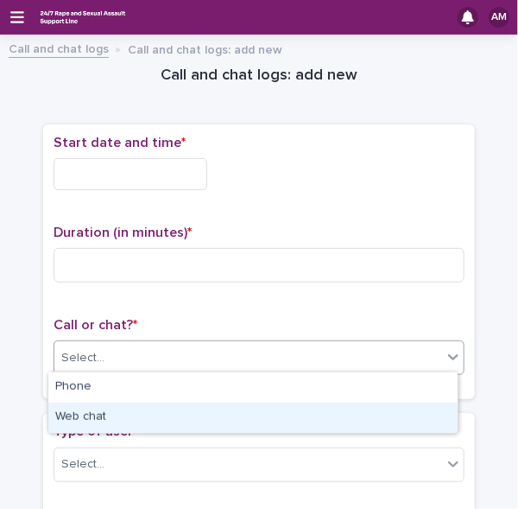
click at [266, 413] on div "Web chat" at bounding box center [252, 417] width 409 height 30
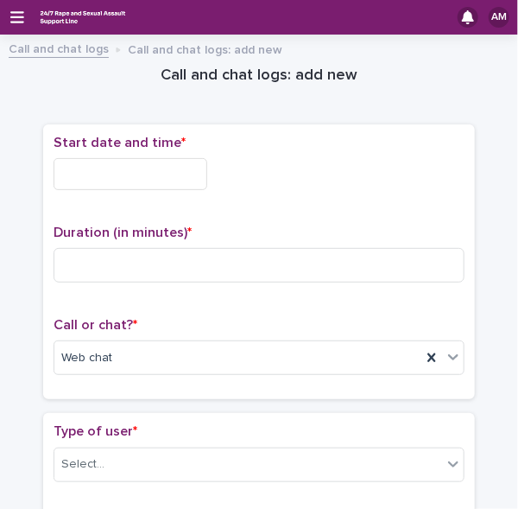
click at [152, 156] on div "Start date and time *" at bounding box center [259, 169] width 411 height 69
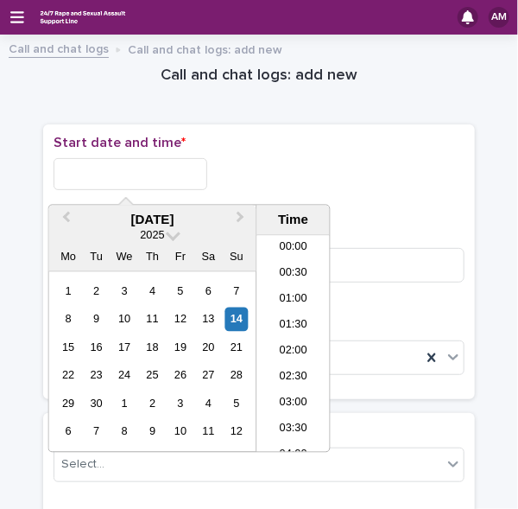
click at [147, 175] on input "text" at bounding box center [131, 174] width 154 height 32
click at [302, 242] on li "00:00" at bounding box center [293, 249] width 73 height 26
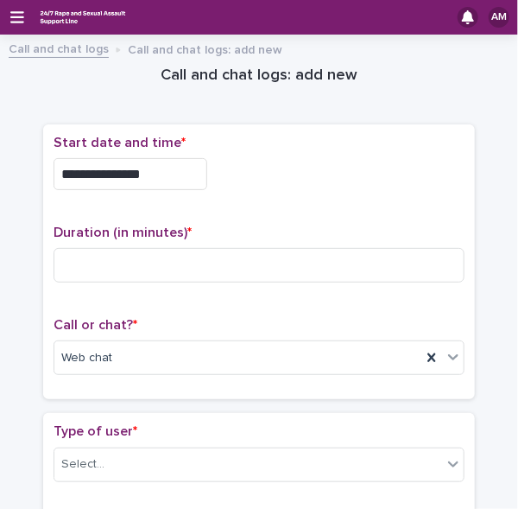
click at [174, 174] on input "**********" at bounding box center [131, 174] width 154 height 32
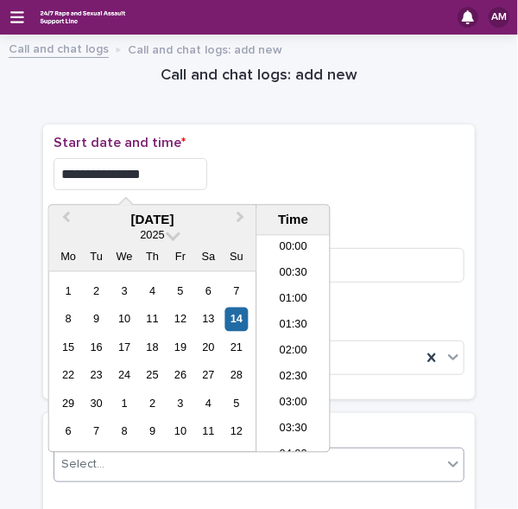
type input "**********"
click at [305, 163] on div "**********" at bounding box center [259, 174] width 411 height 32
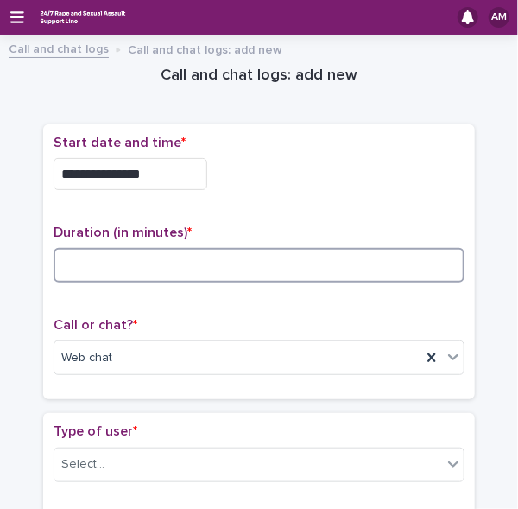
click at [233, 260] on input at bounding box center [259, 265] width 411 height 35
type input "*"
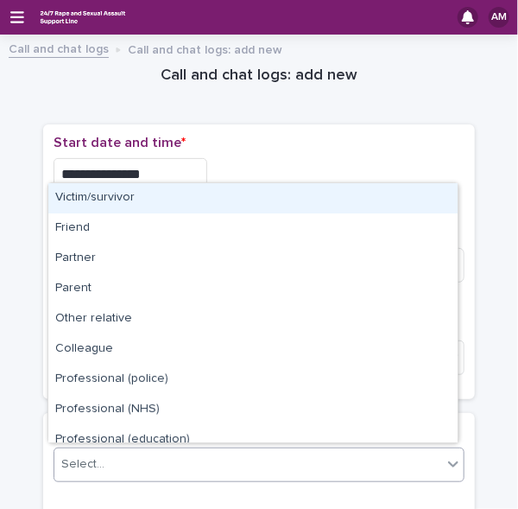
click at [313, 462] on div "Select..." at bounding box center [248, 464] width 388 height 28
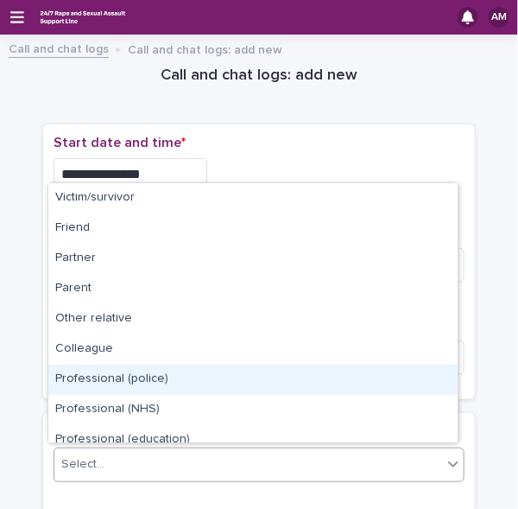
scroll to position [193, 0]
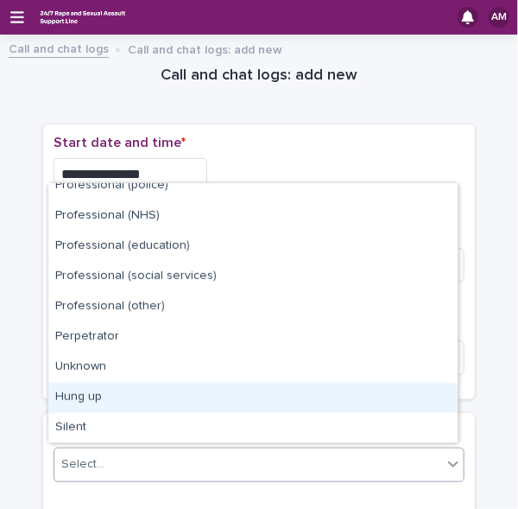
click at [417, 391] on div "Hung up" at bounding box center [252, 398] width 409 height 30
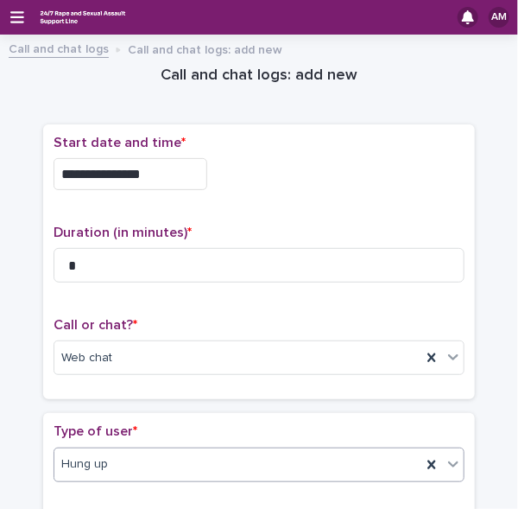
scroll to position [369, 0]
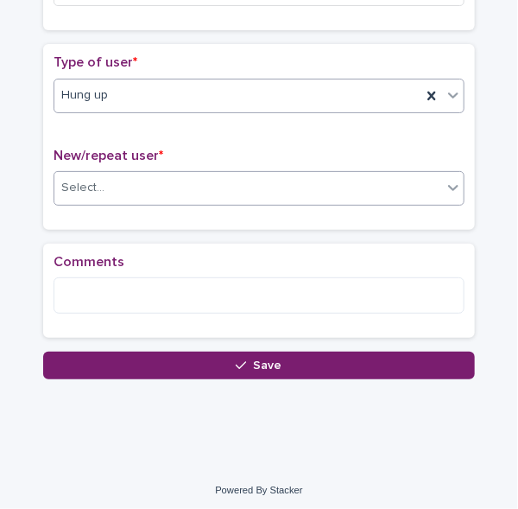
click at [383, 185] on div "Select..." at bounding box center [248, 188] width 388 height 28
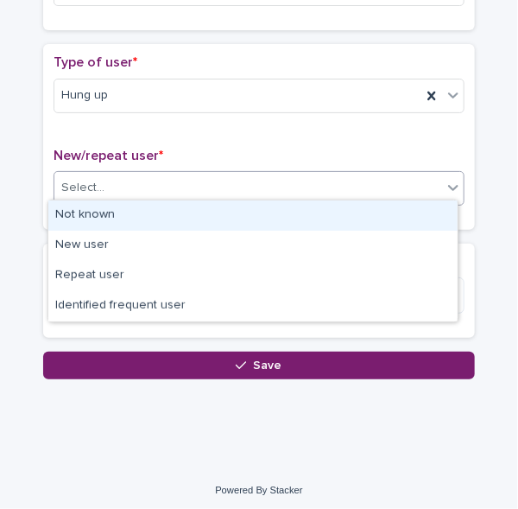
click at [350, 215] on div "Not known" at bounding box center [252, 215] width 409 height 30
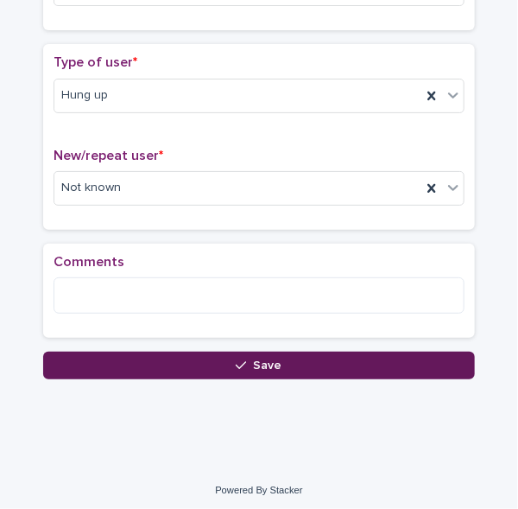
click at [193, 368] on button "Save" at bounding box center [259, 365] width 432 height 28
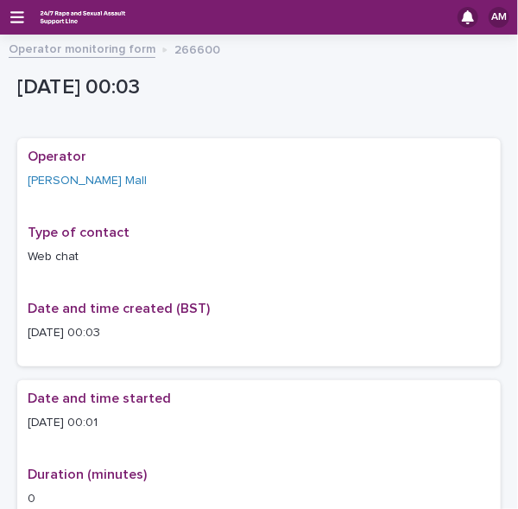
click at [24, 18] on div "AM" at bounding box center [259, 17] width 518 height 35
click at [21, 17] on icon "button" at bounding box center [17, 17] width 14 height 12
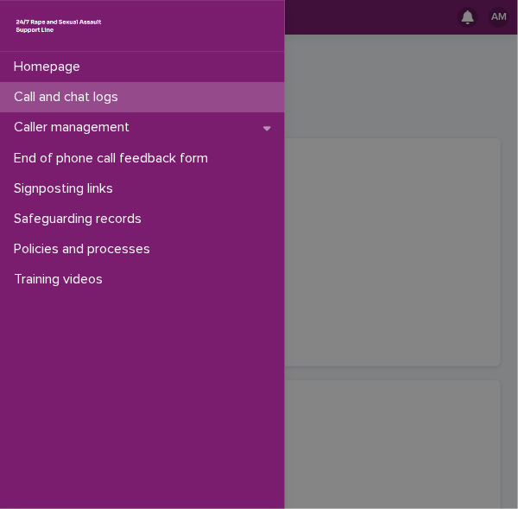
click at [63, 91] on p "Call and chat logs" at bounding box center [69, 97] width 125 height 16
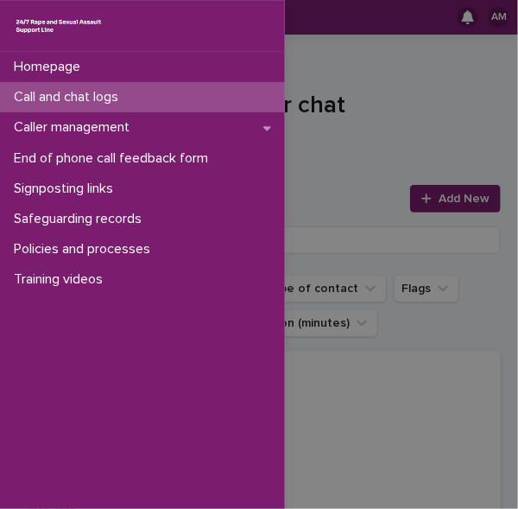
click at [348, 143] on div "Homepage Call and chat logs Caller management End of phone call feedback form S…" at bounding box center [259, 254] width 518 height 509
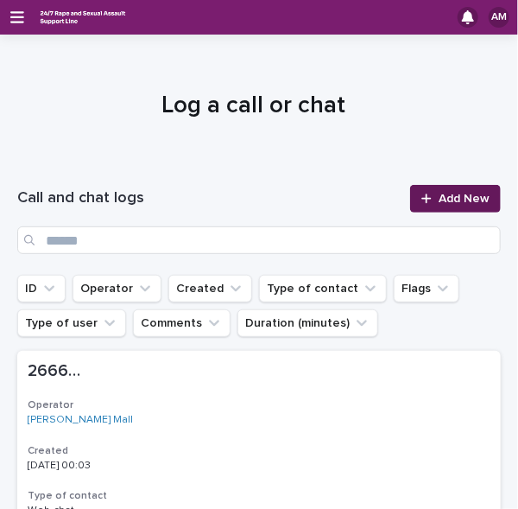
click at [421, 193] on icon at bounding box center [426, 199] width 10 height 12
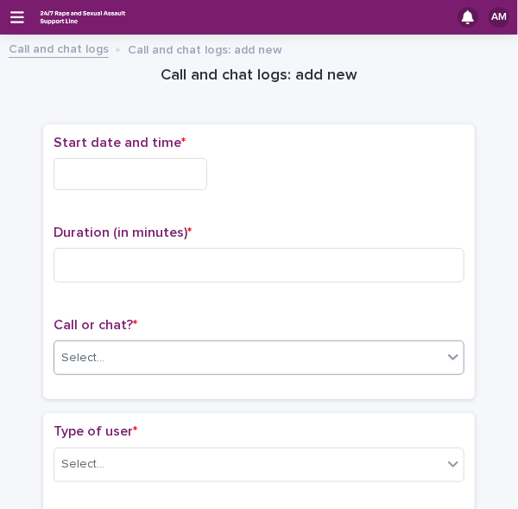
click at [149, 362] on div "Select..." at bounding box center [248, 358] width 388 height 28
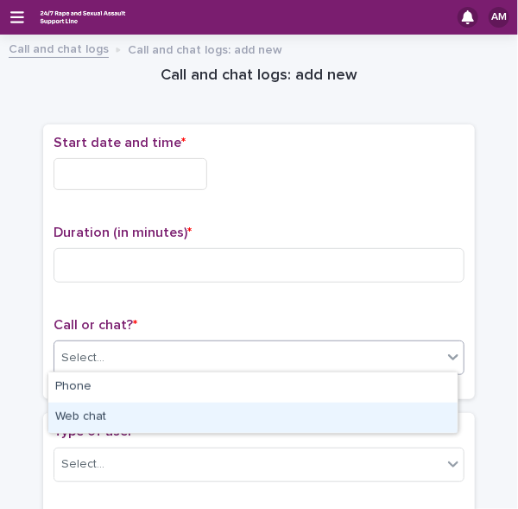
click at [135, 404] on div "Web chat" at bounding box center [252, 417] width 409 height 30
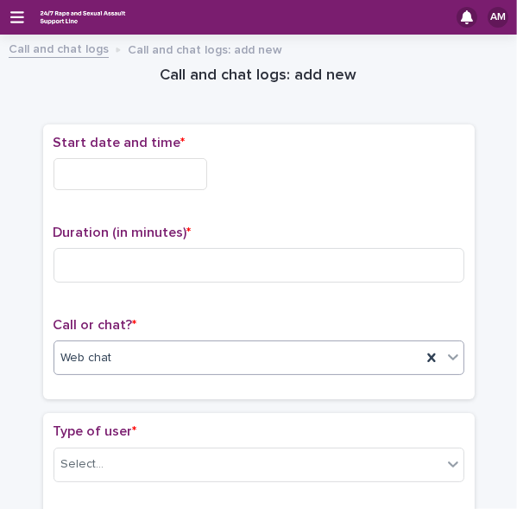
click at [174, 190] on div "Start date and time *" at bounding box center [259, 169] width 411 height 69
click at [167, 181] on input "text" at bounding box center [131, 174] width 154 height 32
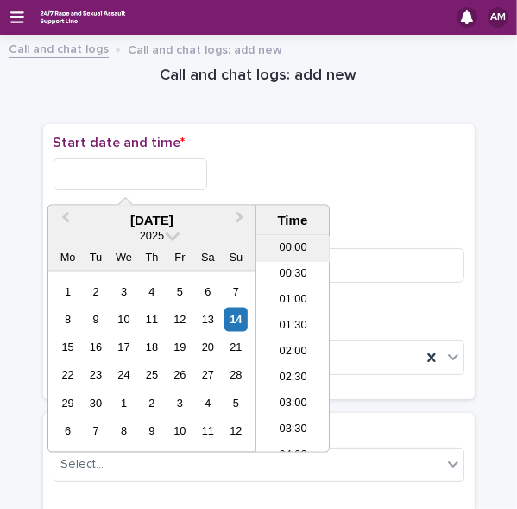
click at [267, 243] on li "00:00" at bounding box center [292, 249] width 73 height 26
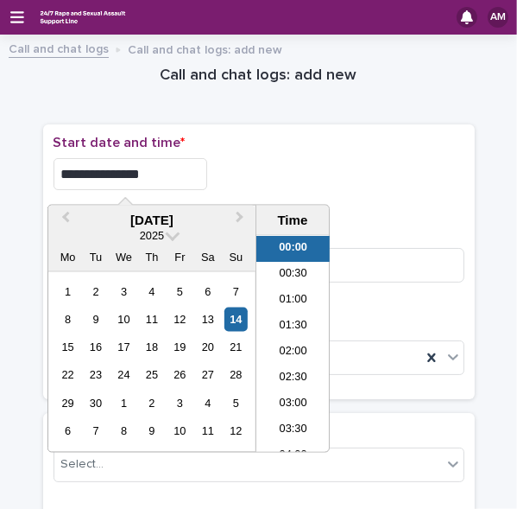
click at [173, 172] on input "**********" at bounding box center [131, 174] width 154 height 32
type input "**********"
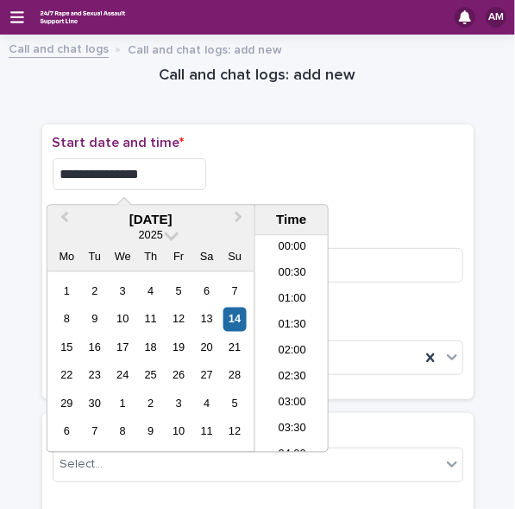
click at [245, 154] on div "**********" at bounding box center [258, 169] width 411 height 69
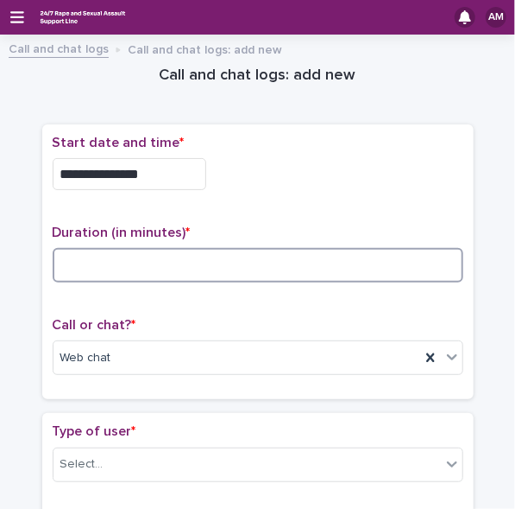
click at [126, 256] on input at bounding box center [258, 265] width 411 height 35
type input "**"
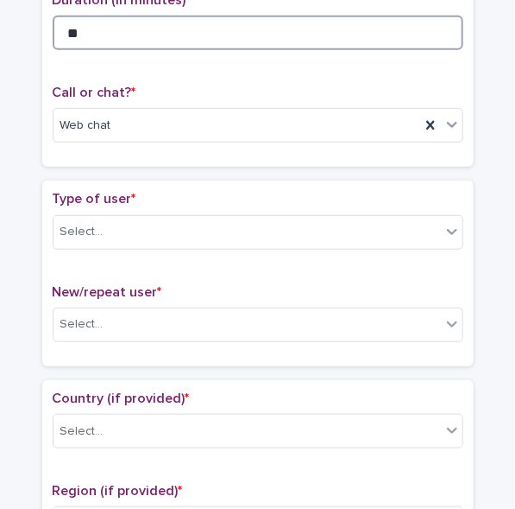
scroll to position [236, 0]
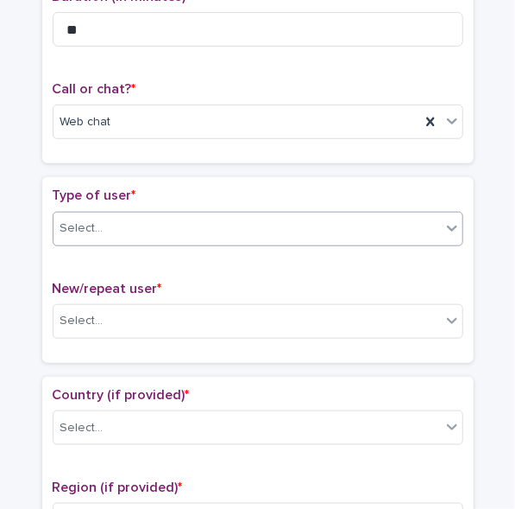
click at [352, 224] on div "Select..." at bounding box center [248, 228] width 388 height 28
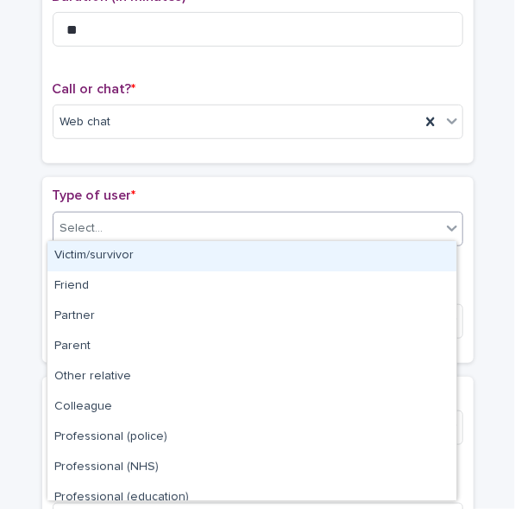
click at [310, 256] on div "Victim/survivor" at bounding box center [251, 256] width 409 height 30
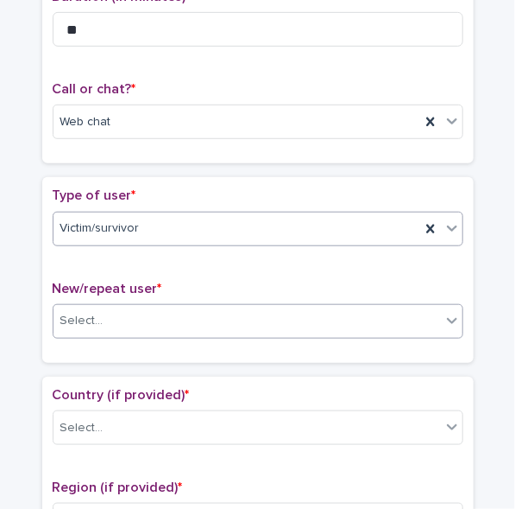
click at [267, 311] on div "Select..." at bounding box center [248, 321] width 388 height 28
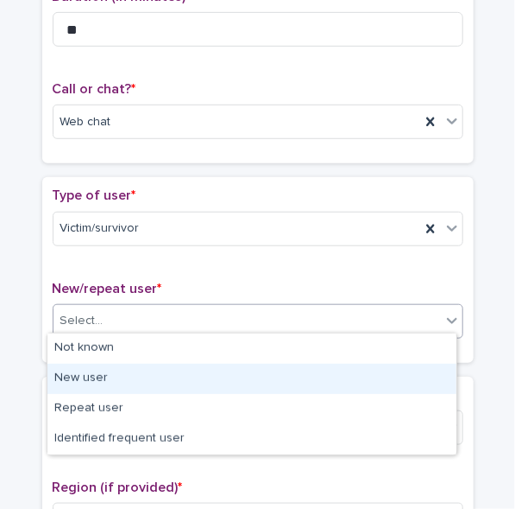
drag, startPoint x: 231, startPoint y: 342, endPoint x: 223, endPoint y: 370, distance: 29.8
click at [223, 370] on div "New user" at bounding box center [251, 379] width 409 height 30
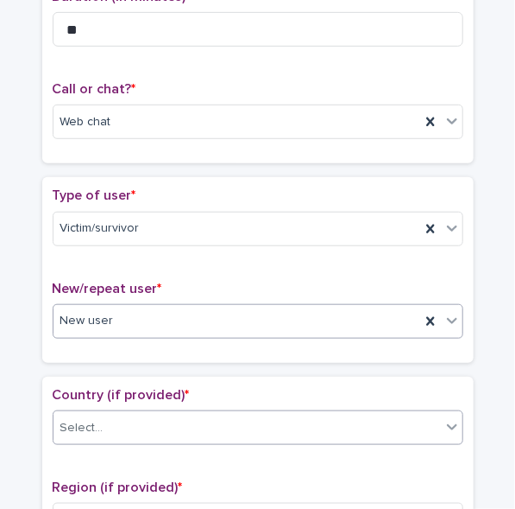
click at [218, 414] on div "Select..." at bounding box center [248, 428] width 388 height 28
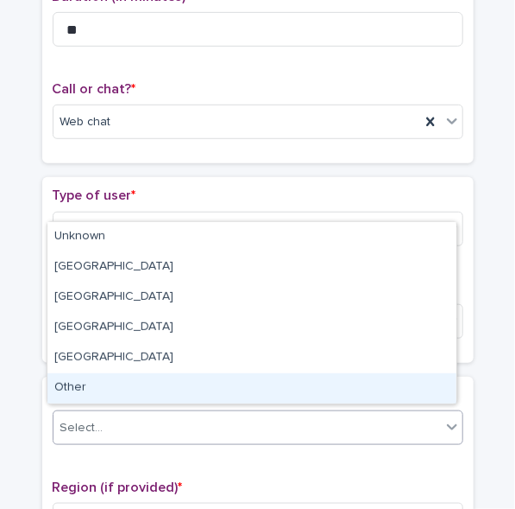
click at [173, 380] on div "Other" at bounding box center [251, 388] width 409 height 30
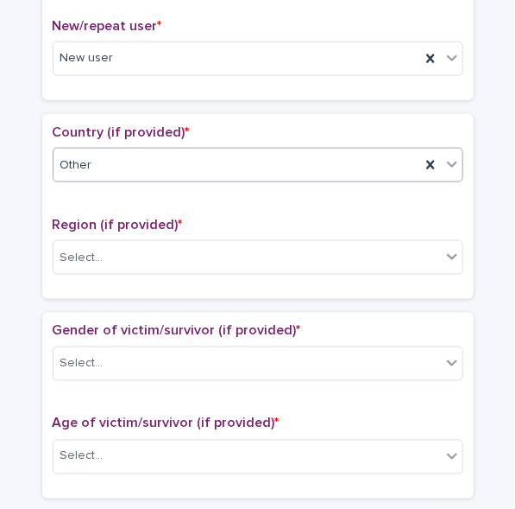
scroll to position [509, 0]
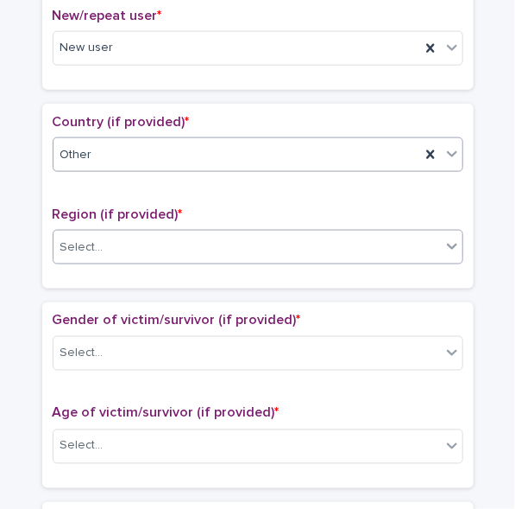
click at [263, 237] on div "Select..." at bounding box center [248, 247] width 388 height 28
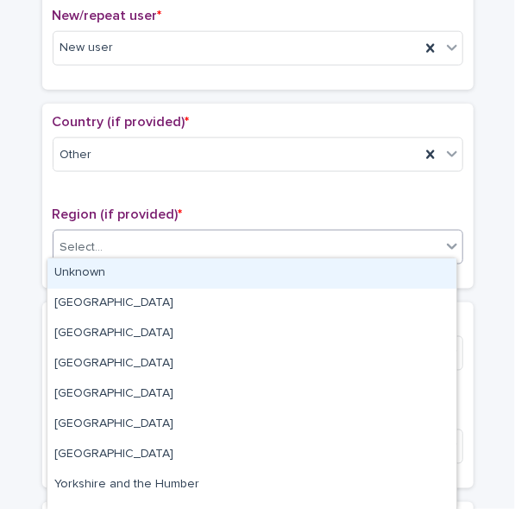
click at [236, 272] on div "Unknown" at bounding box center [251, 273] width 409 height 30
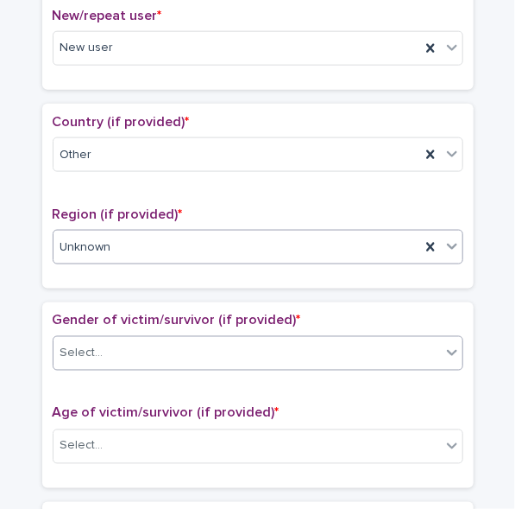
click at [211, 339] on div "Select..." at bounding box center [248, 353] width 388 height 28
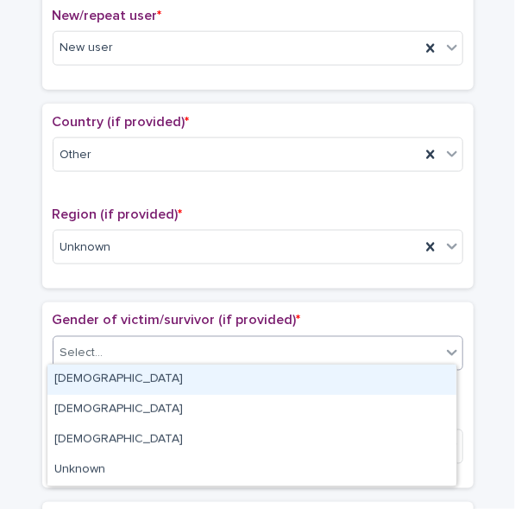
click at [164, 383] on div "Female" at bounding box center [251, 379] width 409 height 30
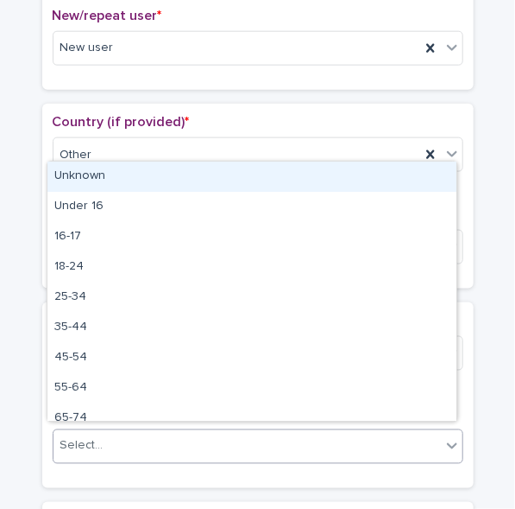
click at [181, 439] on div "Select..." at bounding box center [248, 446] width 388 height 28
click at [147, 178] on div "Unknown" at bounding box center [251, 176] width 409 height 30
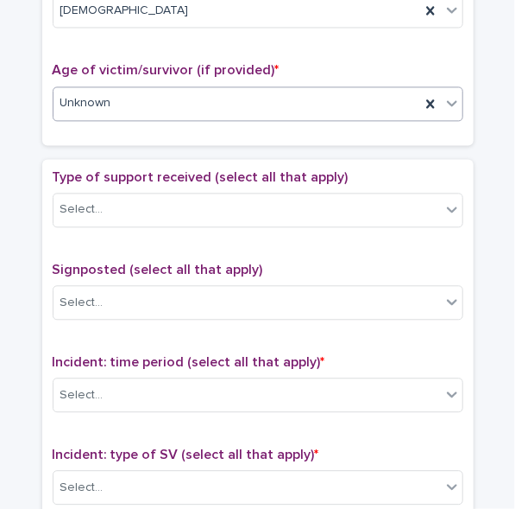
scroll to position [871, 0]
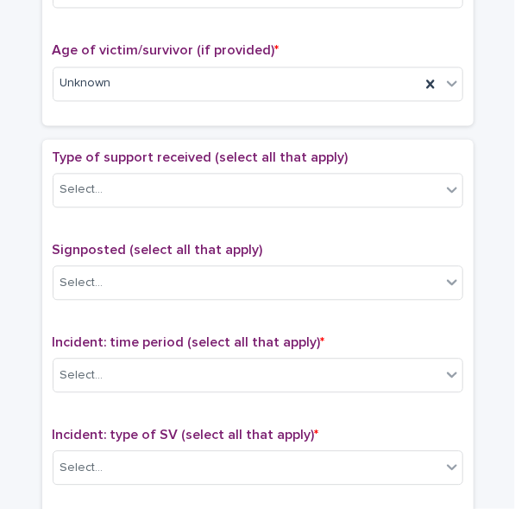
click at [322, 199] on div "Type of support received (select all that apply) Select..." at bounding box center [258, 185] width 411 height 72
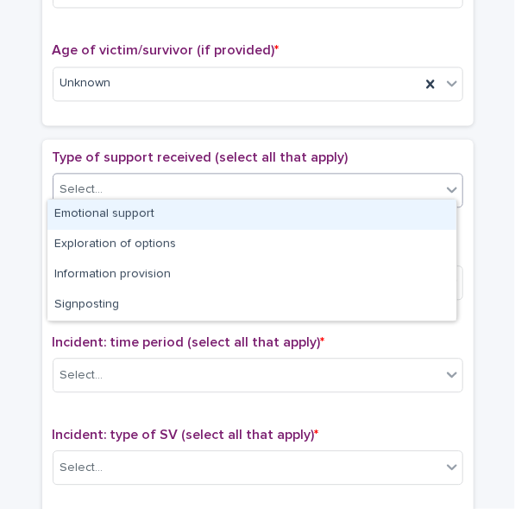
click at [302, 184] on div "Select..." at bounding box center [248, 189] width 388 height 28
click at [281, 212] on div "Emotional support" at bounding box center [251, 214] width 409 height 30
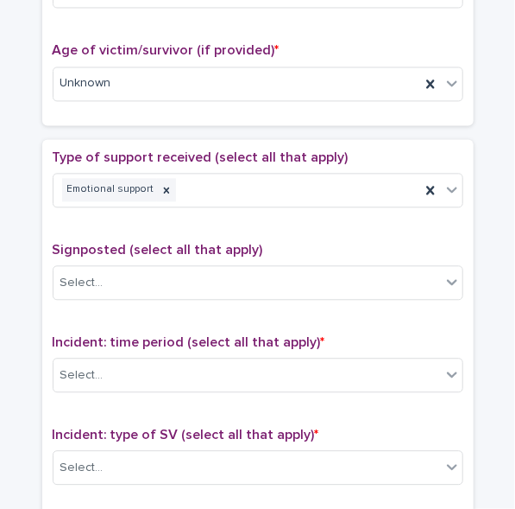
click at [323, 200] on div "Type of support received (select all that apply) Emotional support" at bounding box center [258, 185] width 411 height 72
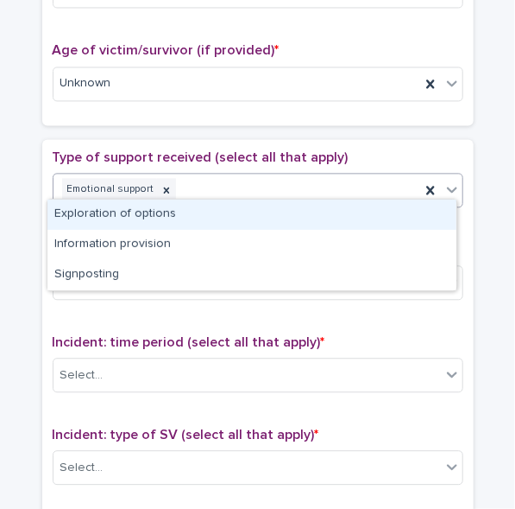
click at [303, 187] on div "Emotional support" at bounding box center [237, 189] width 367 height 30
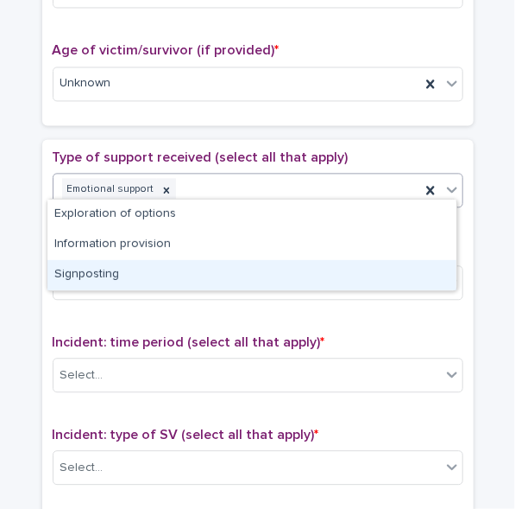
click at [260, 268] on div "Signposting" at bounding box center [251, 275] width 409 height 30
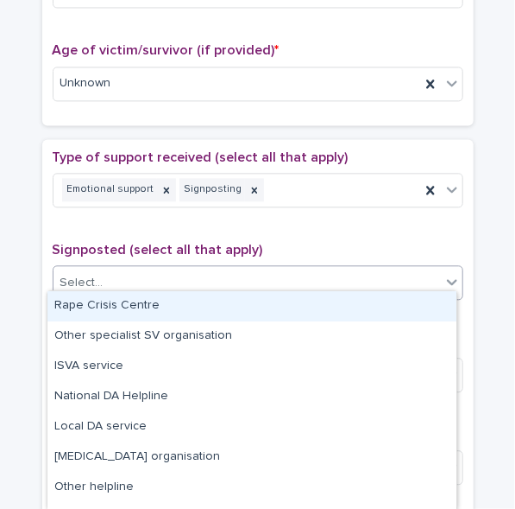
click at [260, 269] on div "Select..." at bounding box center [248, 283] width 388 height 28
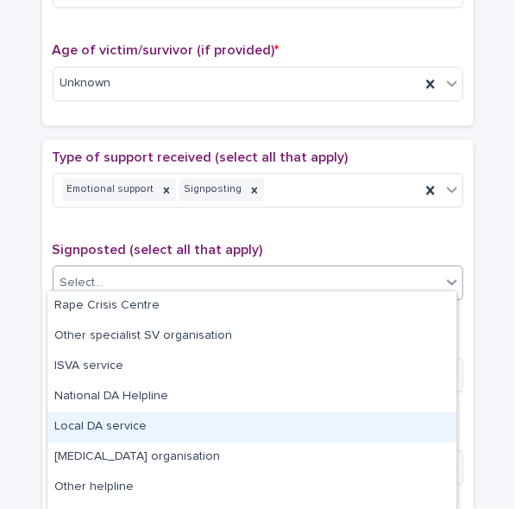
click at [443, 439] on div "Local DA service" at bounding box center [251, 427] width 409 height 30
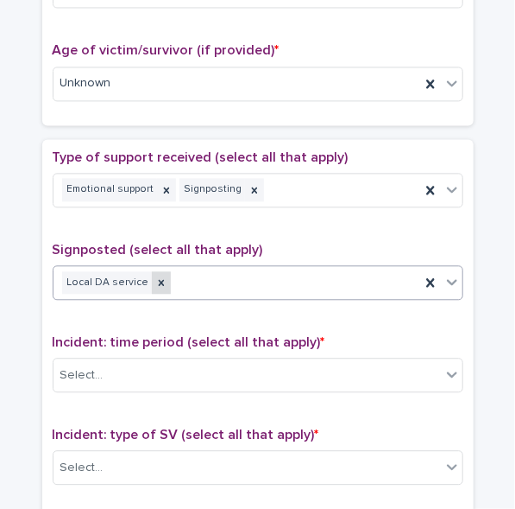
click at [155, 276] on icon at bounding box center [161, 282] width 12 height 12
click at [338, 285] on div "Select..." at bounding box center [248, 283] width 388 height 28
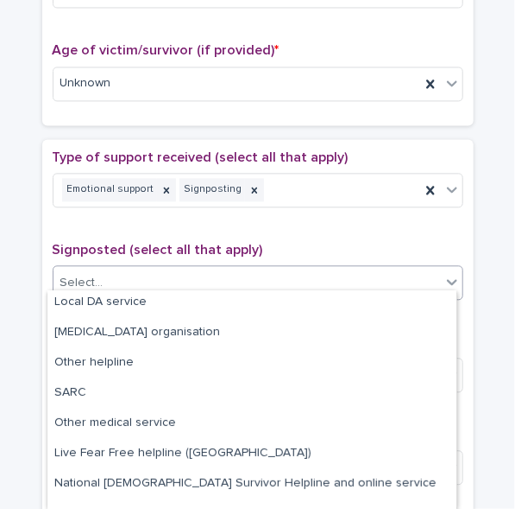
scroll to position [127, 0]
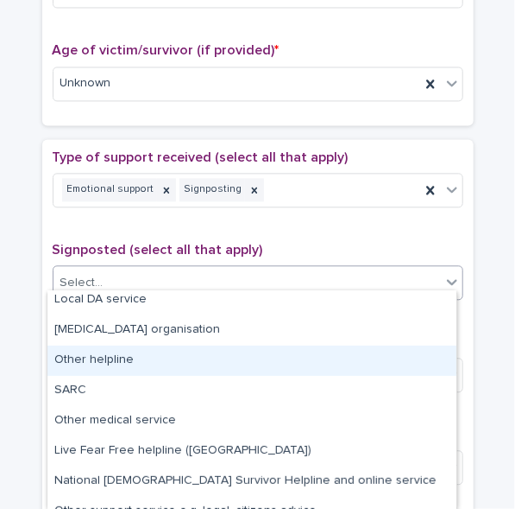
click at [364, 348] on div "Other helpline" at bounding box center [251, 360] width 409 height 30
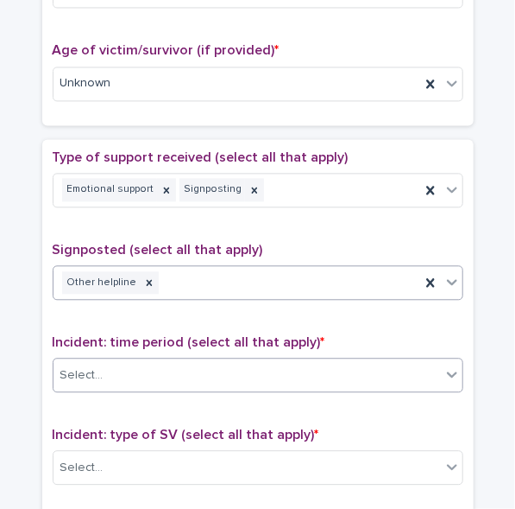
click at [351, 369] on div "Select..." at bounding box center [248, 375] width 388 height 28
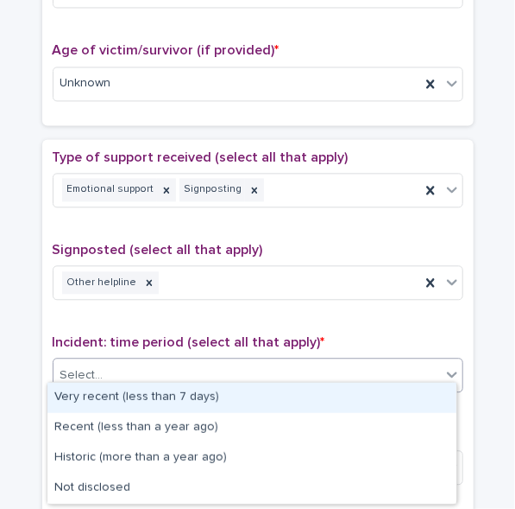
click at [323, 395] on div "Very recent (less than 7 days)" at bounding box center [251, 398] width 409 height 30
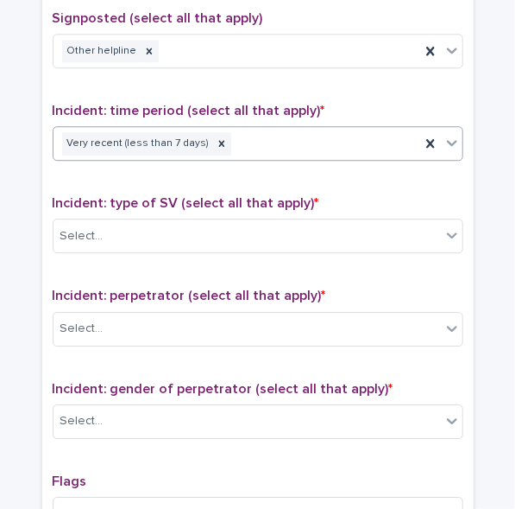
scroll to position [1105, 0]
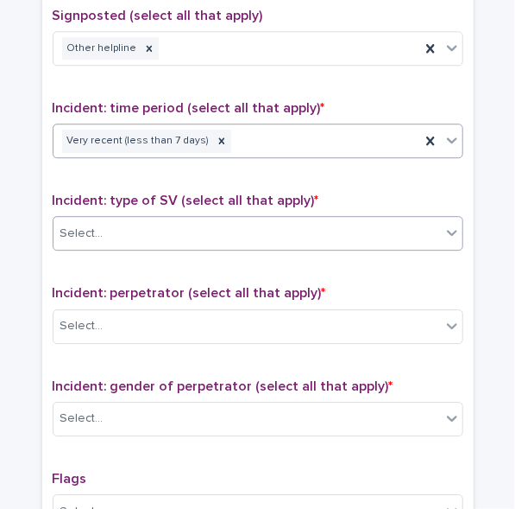
click at [362, 219] on div "Select..." at bounding box center [248, 233] width 388 height 28
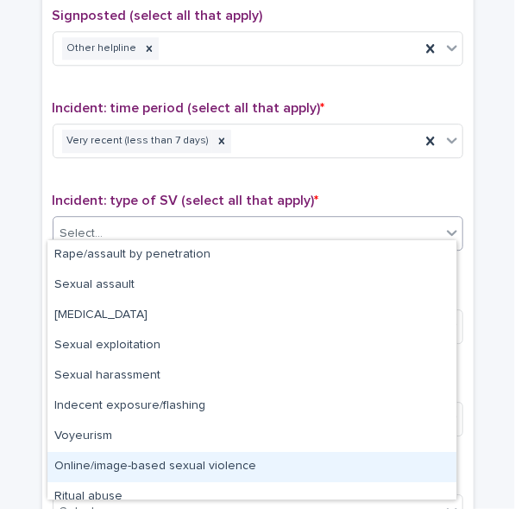
click at [284, 466] on div "Online/image-based sexual violence" at bounding box center [251, 467] width 409 height 30
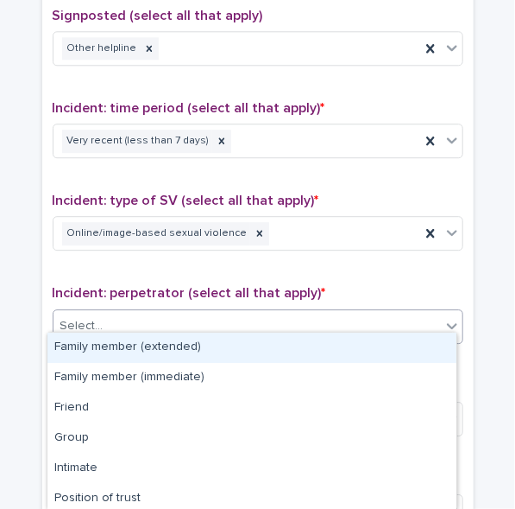
click at [261, 320] on div "Select..." at bounding box center [248, 326] width 388 height 28
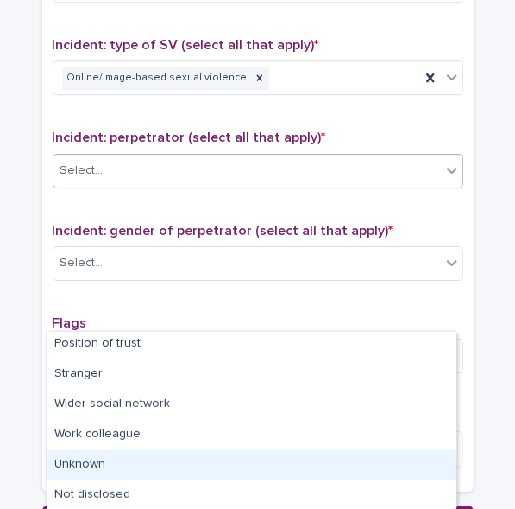
scroll to position [1264, 0]
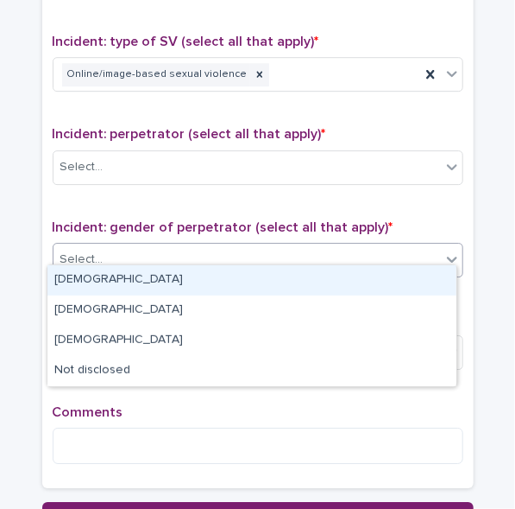
click at [442, 246] on div at bounding box center [452, 258] width 21 height 31
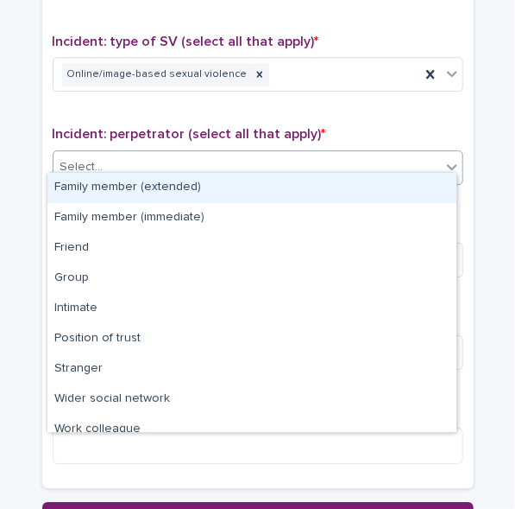
click at [408, 153] on div "Select..." at bounding box center [248, 167] width 388 height 28
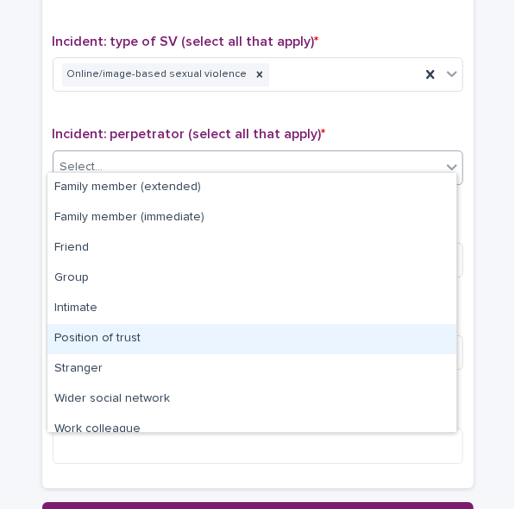
scroll to position [73, 0]
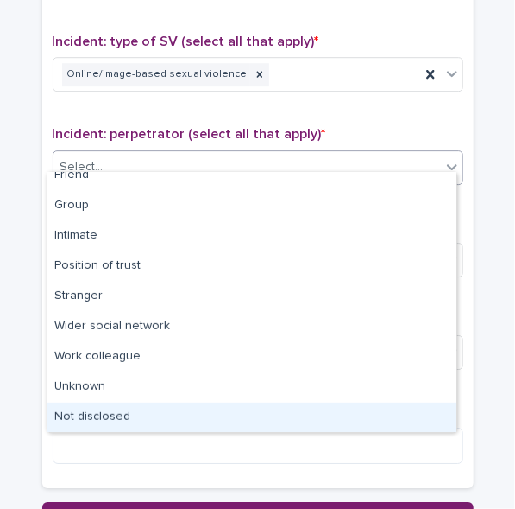
click at [408, 415] on div "Not disclosed" at bounding box center [251, 417] width 409 height 30
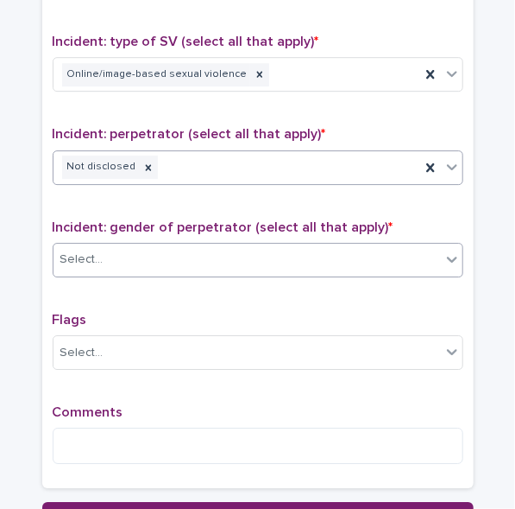
click at [369, 245] on div "Select..." at bounding box center [248, 259] width 388 height 28
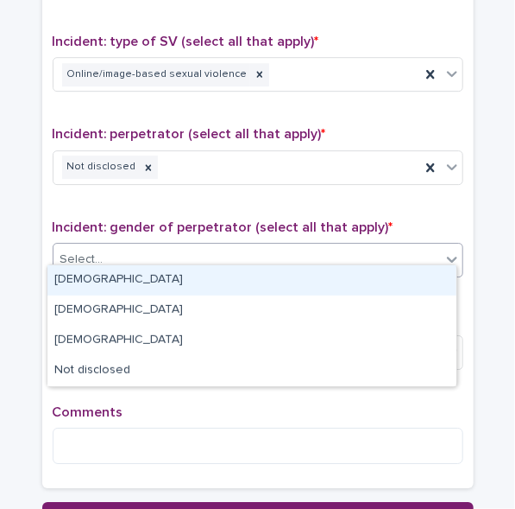
click at [328, 274] on div "Male" at bounding box center [251, 280] width 409 height 30
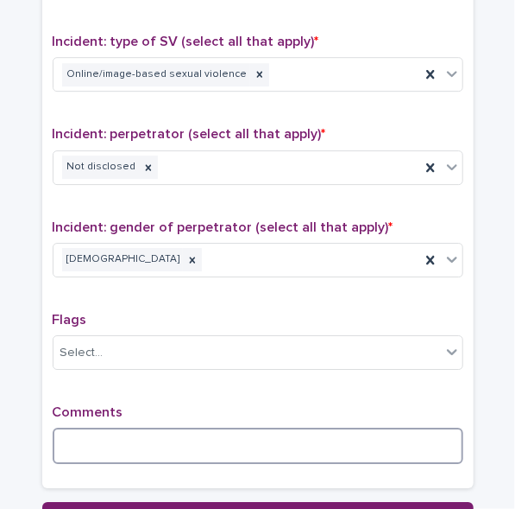
click at [219, 442] on textarea at bounding box center [258, 445] width 411 height 36
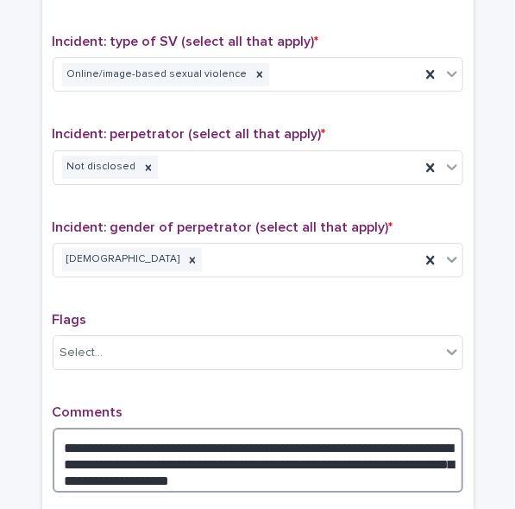
scroll to position [1435, 0]
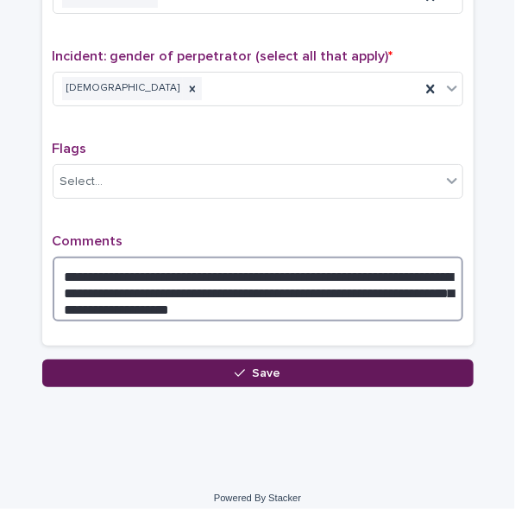
type textarea "**********"
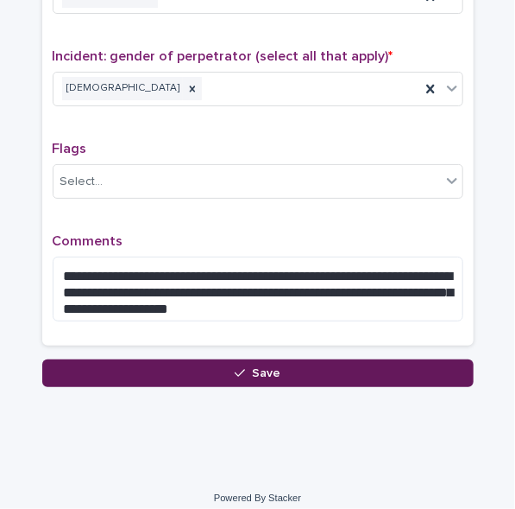
click at [332, 367] on button "Save" at bounding box center [258, 373] width 432 height 28
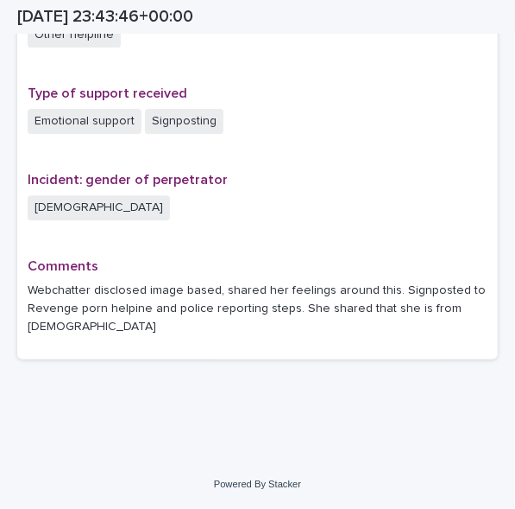
scroll to position [1176, 0]
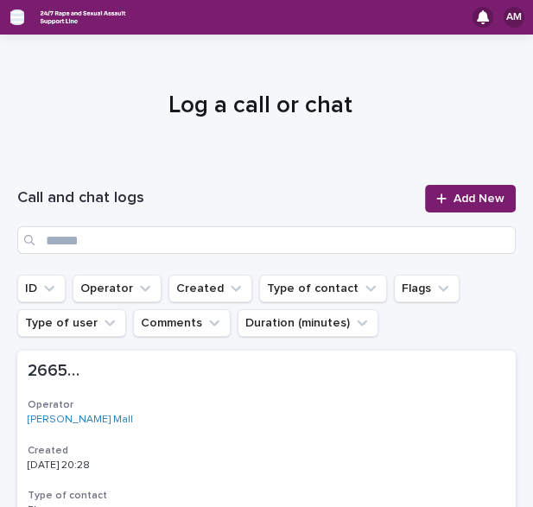
click at [12, 20] on icon "button" at bounding box center [17, 17] width 14 height 16
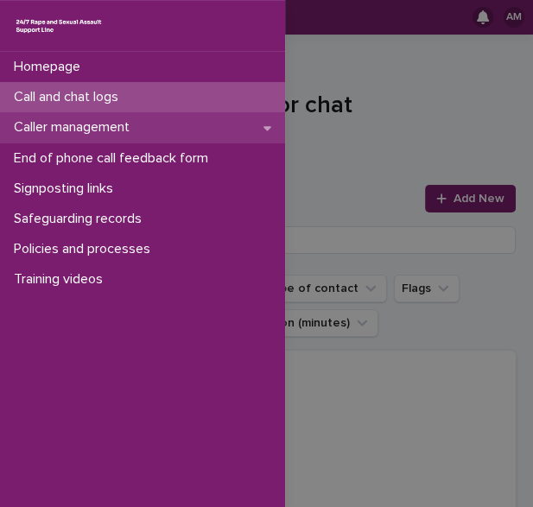
click at [143, 126] on p "Caller management" at bounding box center [75, 127] width 136 height 16
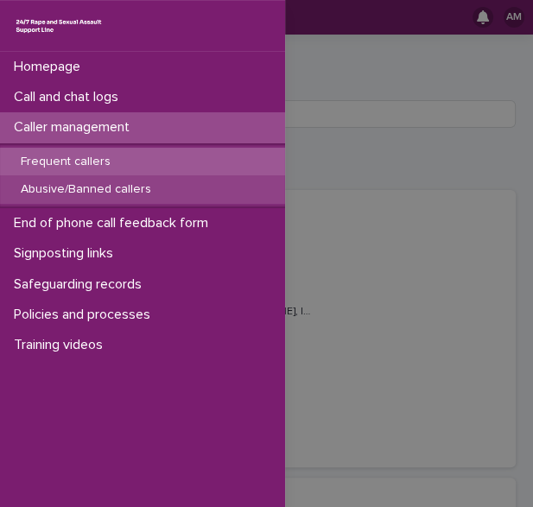
click at [130, 191] on p "Abusive/Banned callers" at bounding box center [86, 189] width 158 height 15
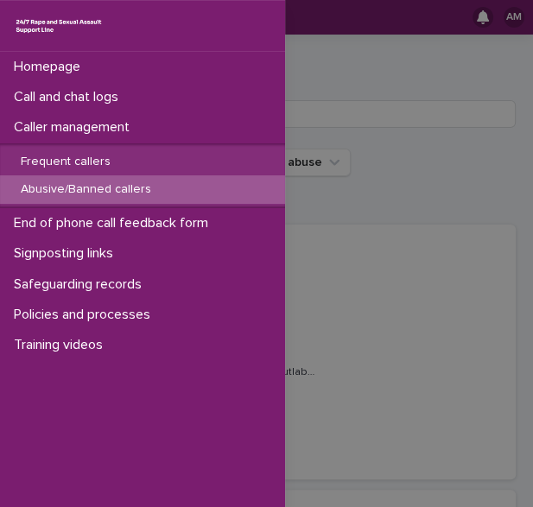
click at [388, 115] on div "Homepage Call and chat logs Caller management Frequent callers Abusive/Banned c…" at bounding box center [266, 253] width 533 height 507
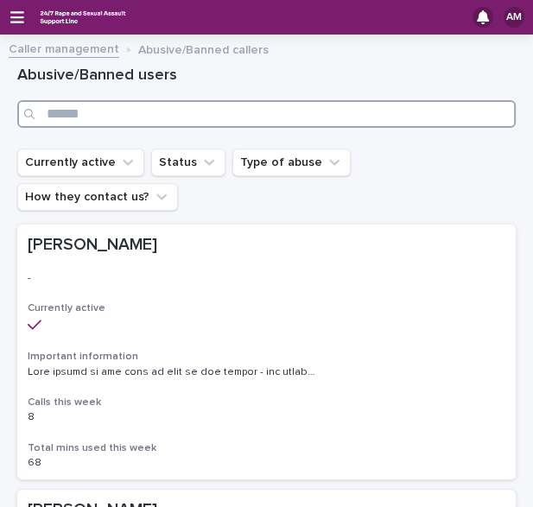
click at [388, 115] on input "Search" at bounding box center [266, 114] width 498 height 28
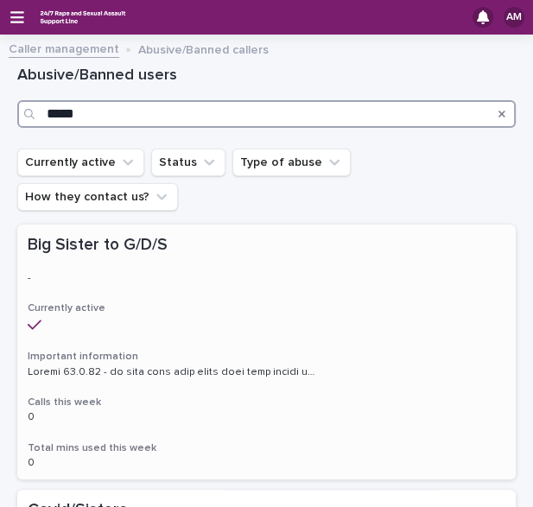
type input "*****"
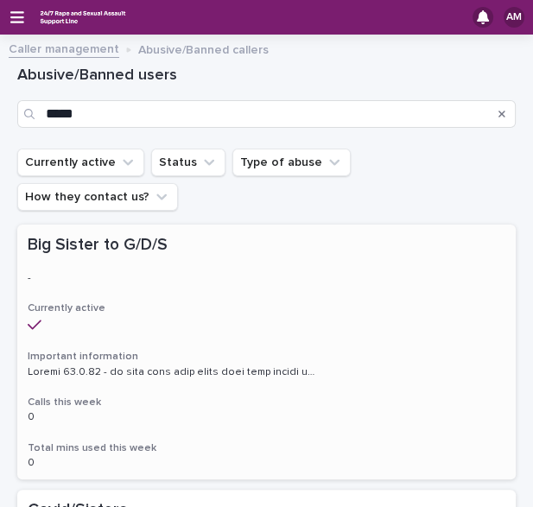
click at [366, 395] on h3 "Calls this week" at bounding box center [266, 402] width 477 height 14
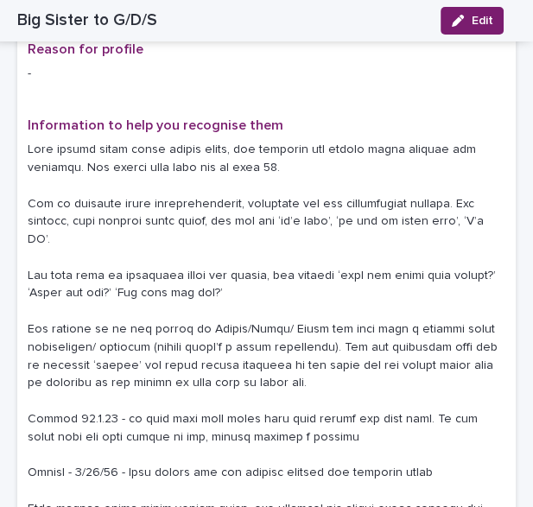
scroll to position [591, 0]
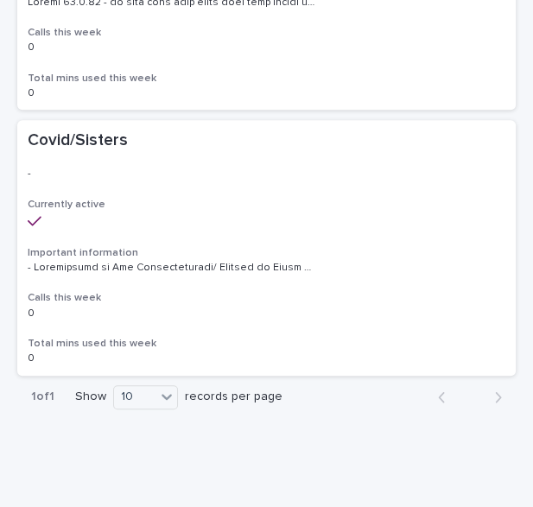
scroll to position [379, 0]
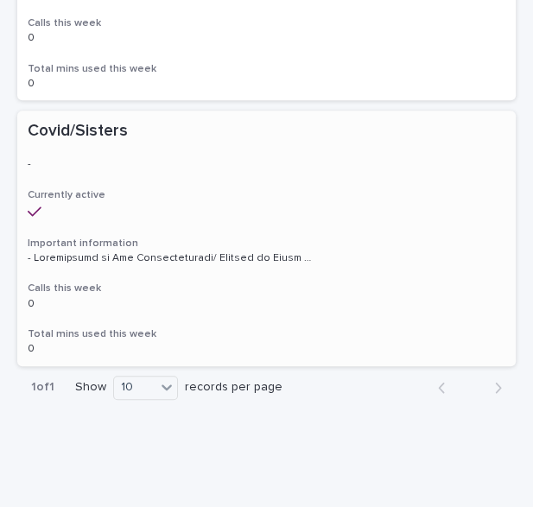
click at [355, 281] on h3 "Calls this week" at bounding box center [266, 288] width 477 height 14
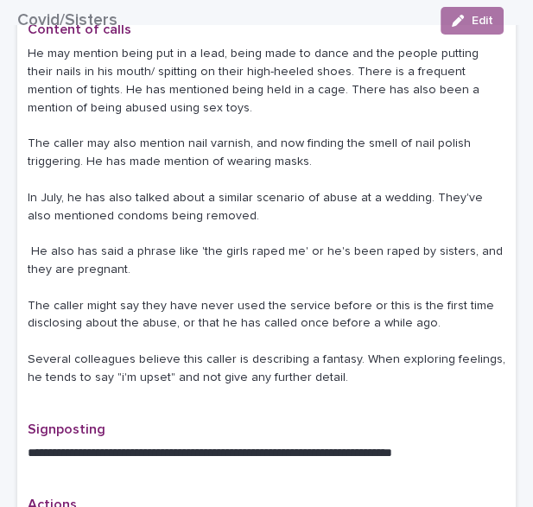
scroll to position [945, 0]
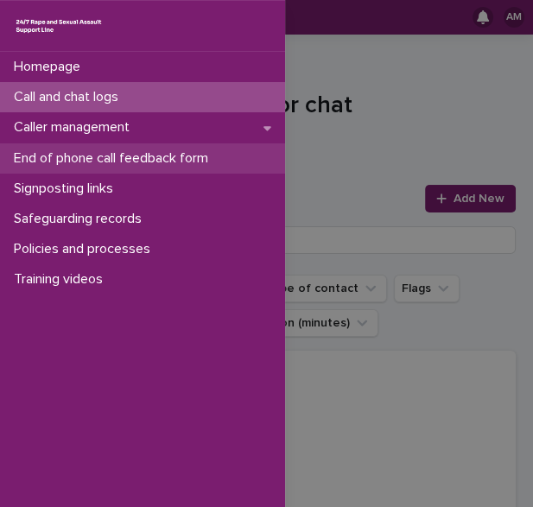
click at [131, 143] on div "End of phone call feedback form" at bounding box center [142, 158] width 285 height 30
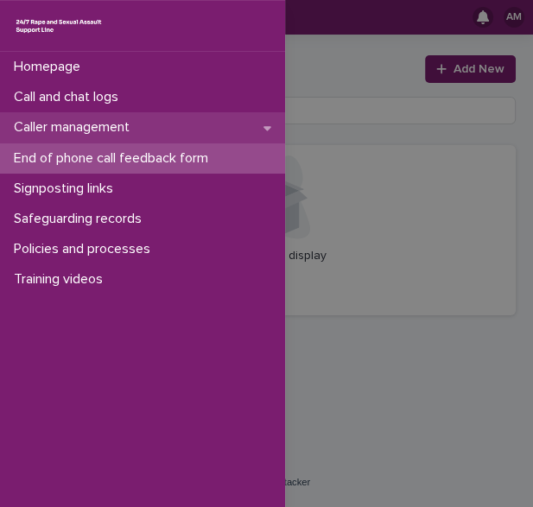
click at [119, 117] on div "Caller management" at bounding box center [142, 127] width 285 height 30
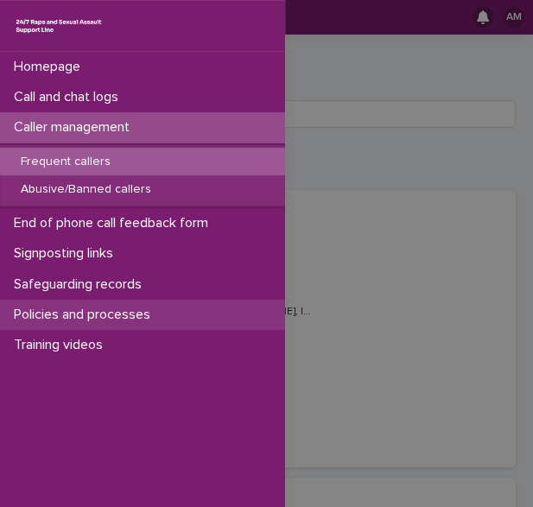
click at [116, 311] on p "Policies and processes" at bounding box center [85, 315] width 157 height 16
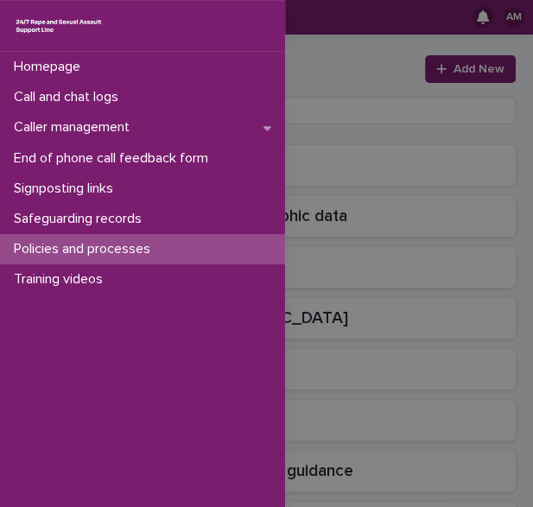
click at [332, 38] on div "Homepage Call and chat logs Caller management End of phone call feedback form S…" at bounding box center [266, 253] width 533 height 507
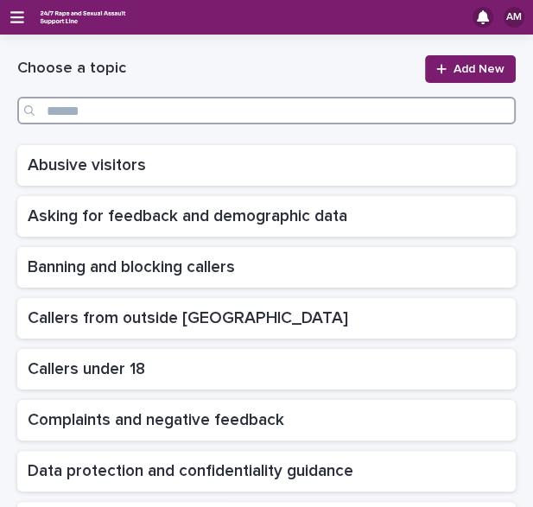
click at [215, 109] on input "Search" at bounding box center [266, 111] width 498 height 28
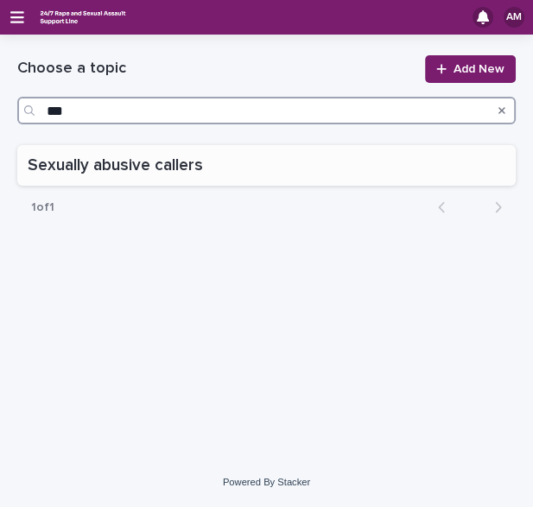
type input "***"
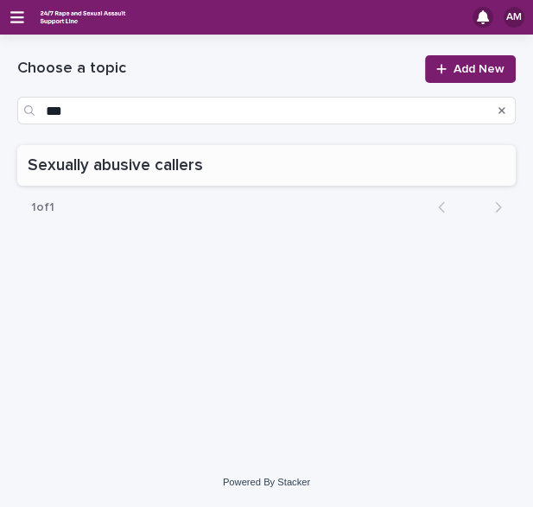
click at [147, 168] on p "Sexually abusive callers" at bounding box center [117, 163] width 179 height 23
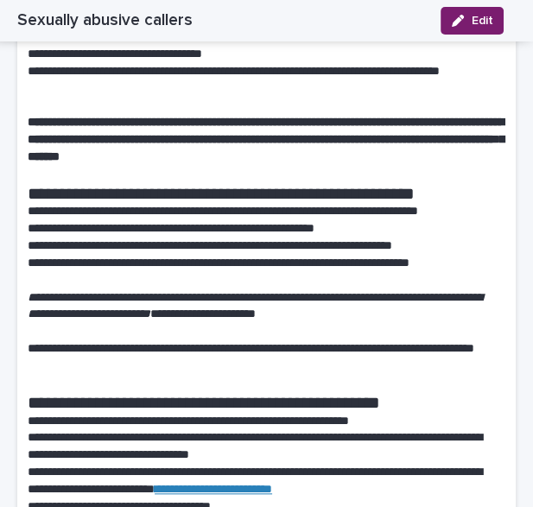
scroll to position [689, 0]
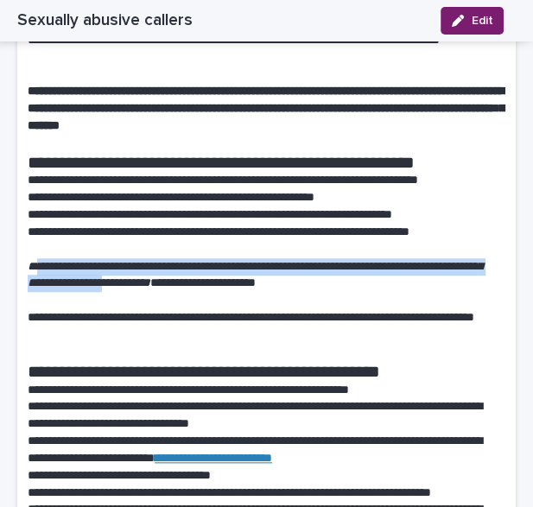
drag, startPoint x: 230, startPoint y: 338, endPoint x: 34, endPoint y: 315, distance: 197.4
click at [34, 289] on em "**********" at bounding box center [255, 274] width 454 height 29
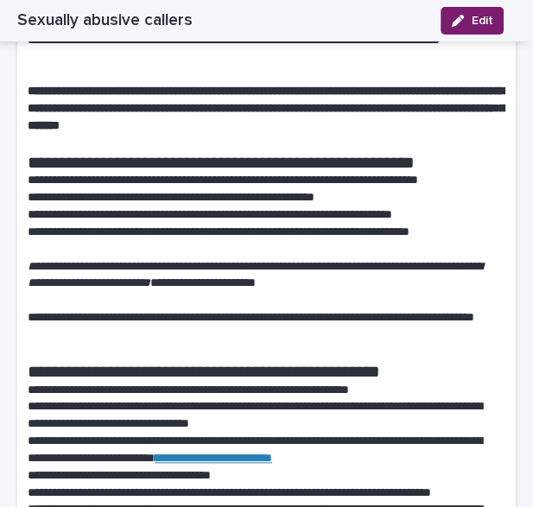
drag, startPoint x: 34, startPoint y: 315, endPoint x: 232, endPoint y: 332, distance: 199.3
click at [232, 289] on em "**********" at bounding box center [255, 274] width 454 height 29
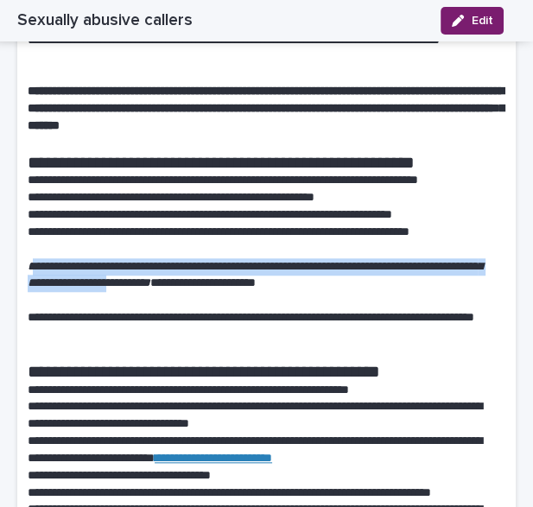
drag, startPoint x: 231, startPoint y: 332, endPoint x: 33, endPoint y: 314, distance: 198.6
click at [33, 289] on em "**********" at bounding box center [255, 274] width 454 height 29
